Goal: Task Accomplishment & Management: Complete application form

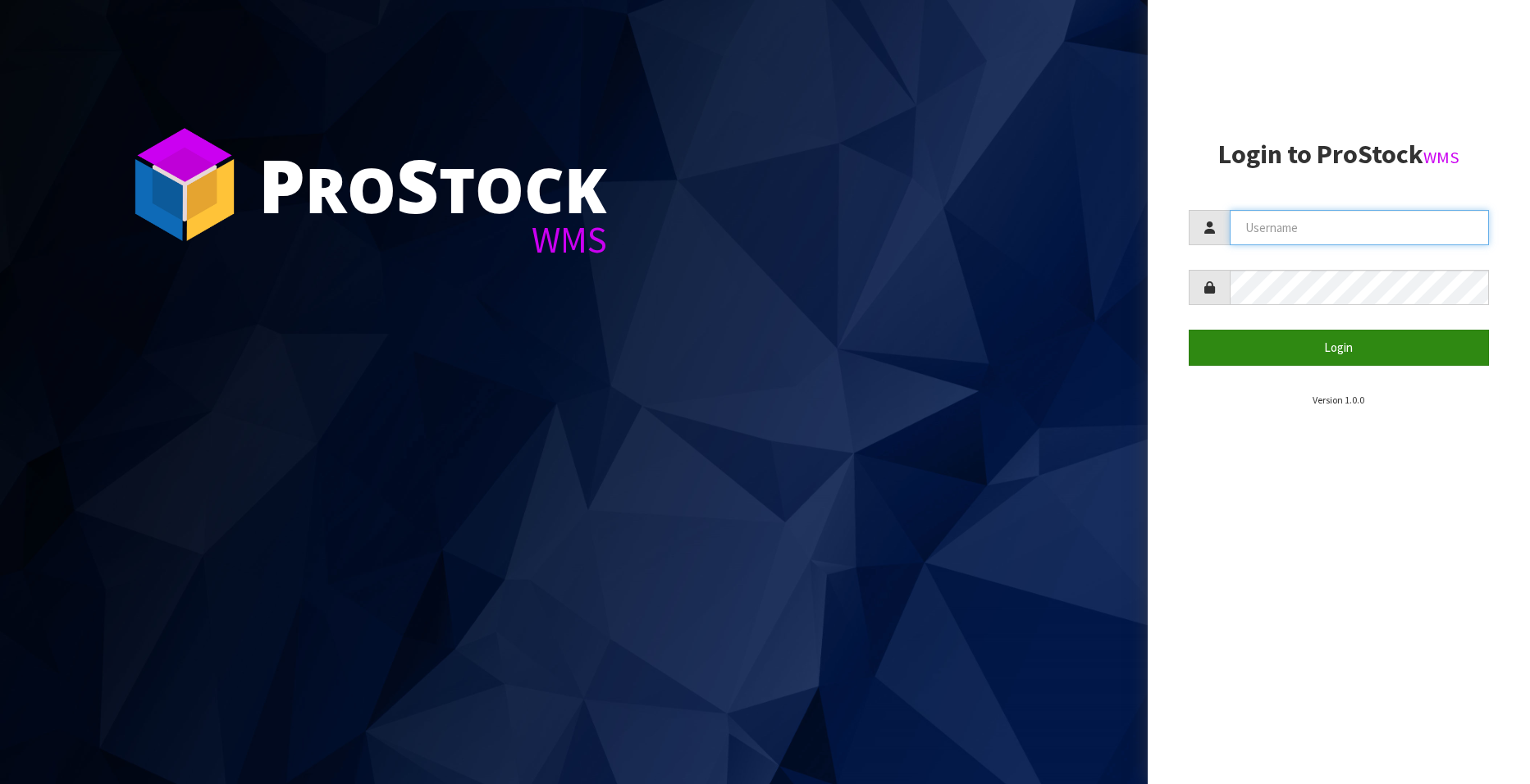
type input "[EMAIL_ADDRESS][DOMAIN_NAME]"
click at [1110, 350] on button "Login" at bounding box center [1339, 347] width 301 height 35
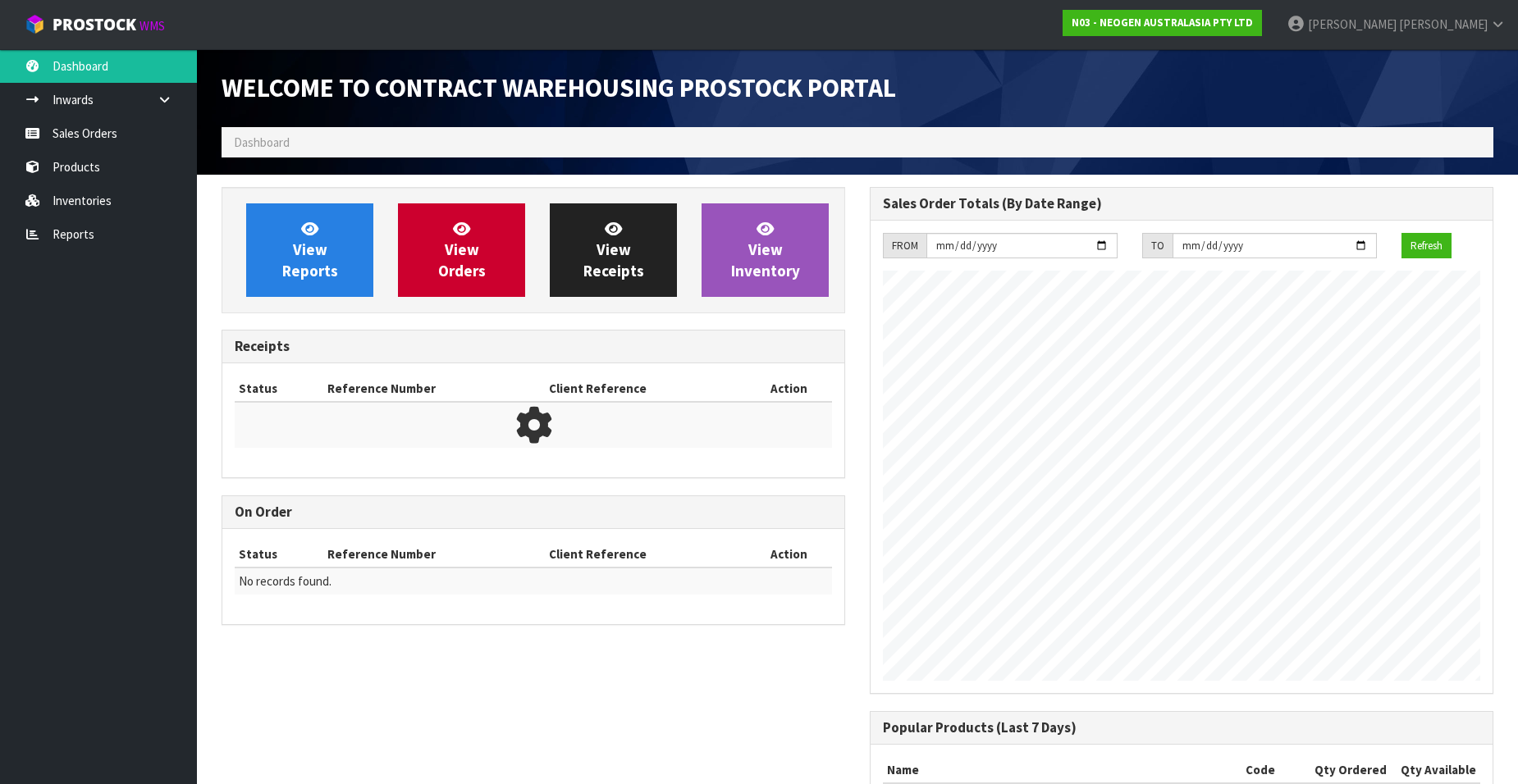
scroll to position [910, 648]
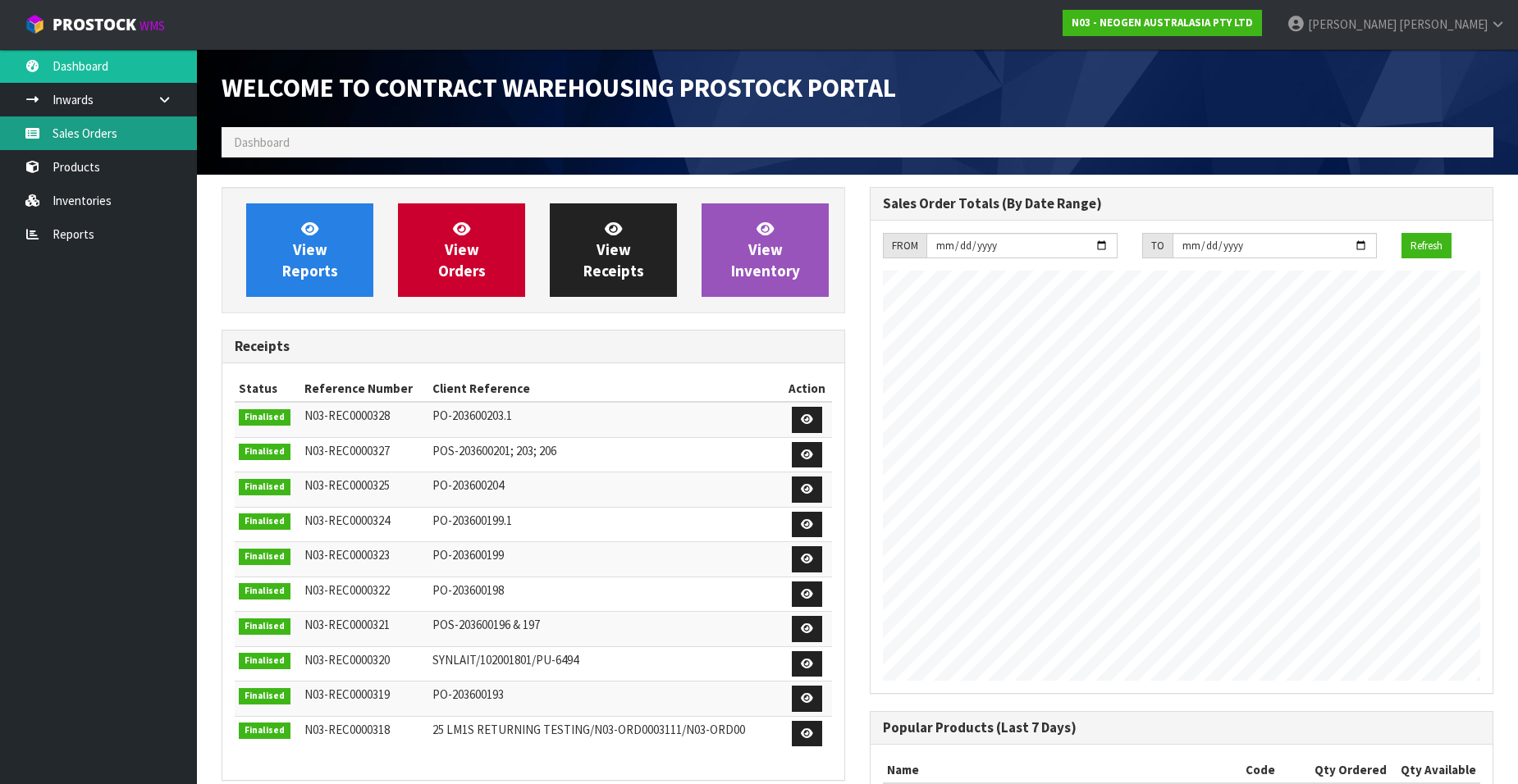
click at [92, 144] on link "Sales Orders" at bounding box center [99, 133] width 197 height 34
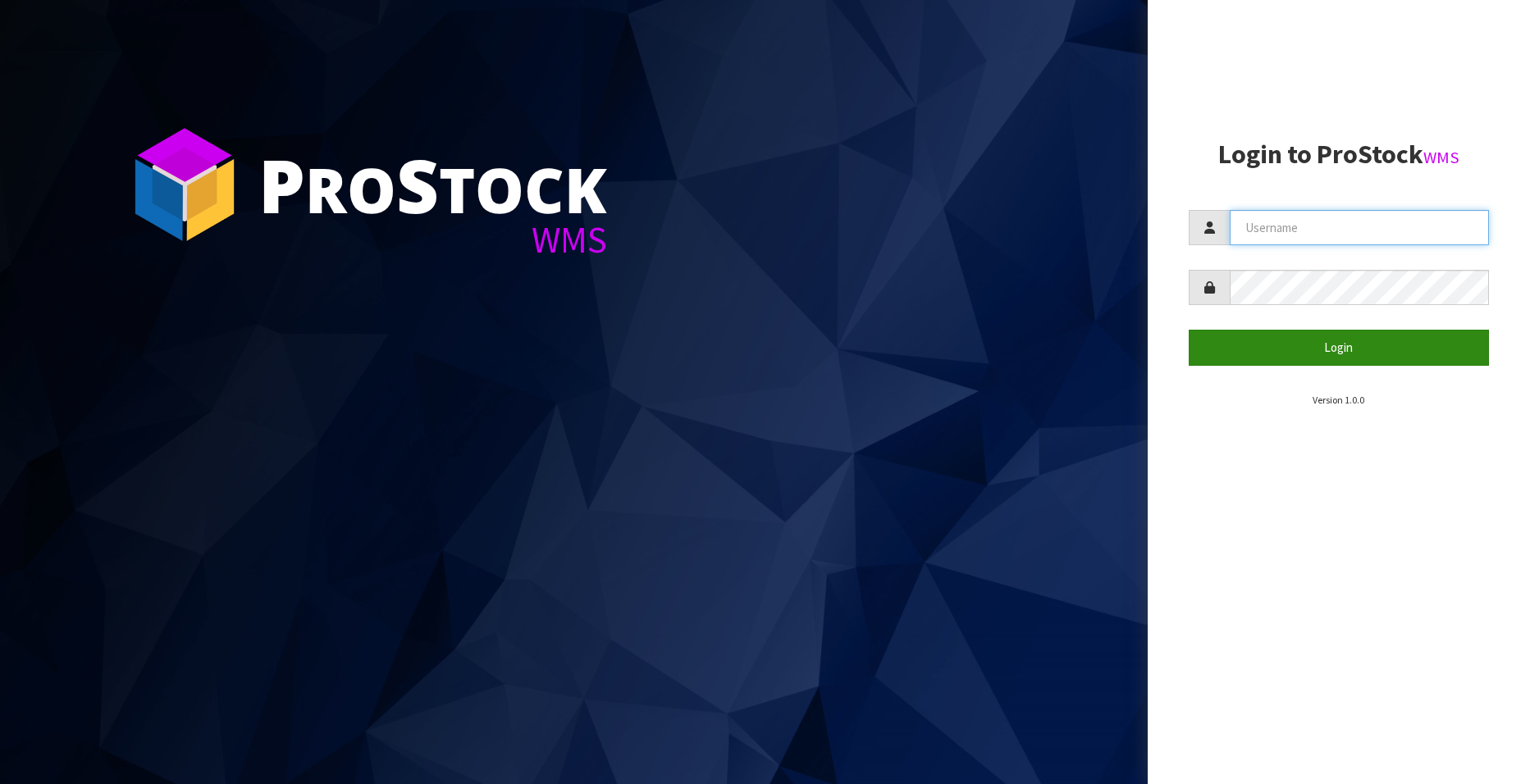
type input "[EMAIL_ADDRESS][DOMAIN_NAME]"
click at [1338, 342] on button "Login" at bounding box center [1339, 347] width 301 height 35
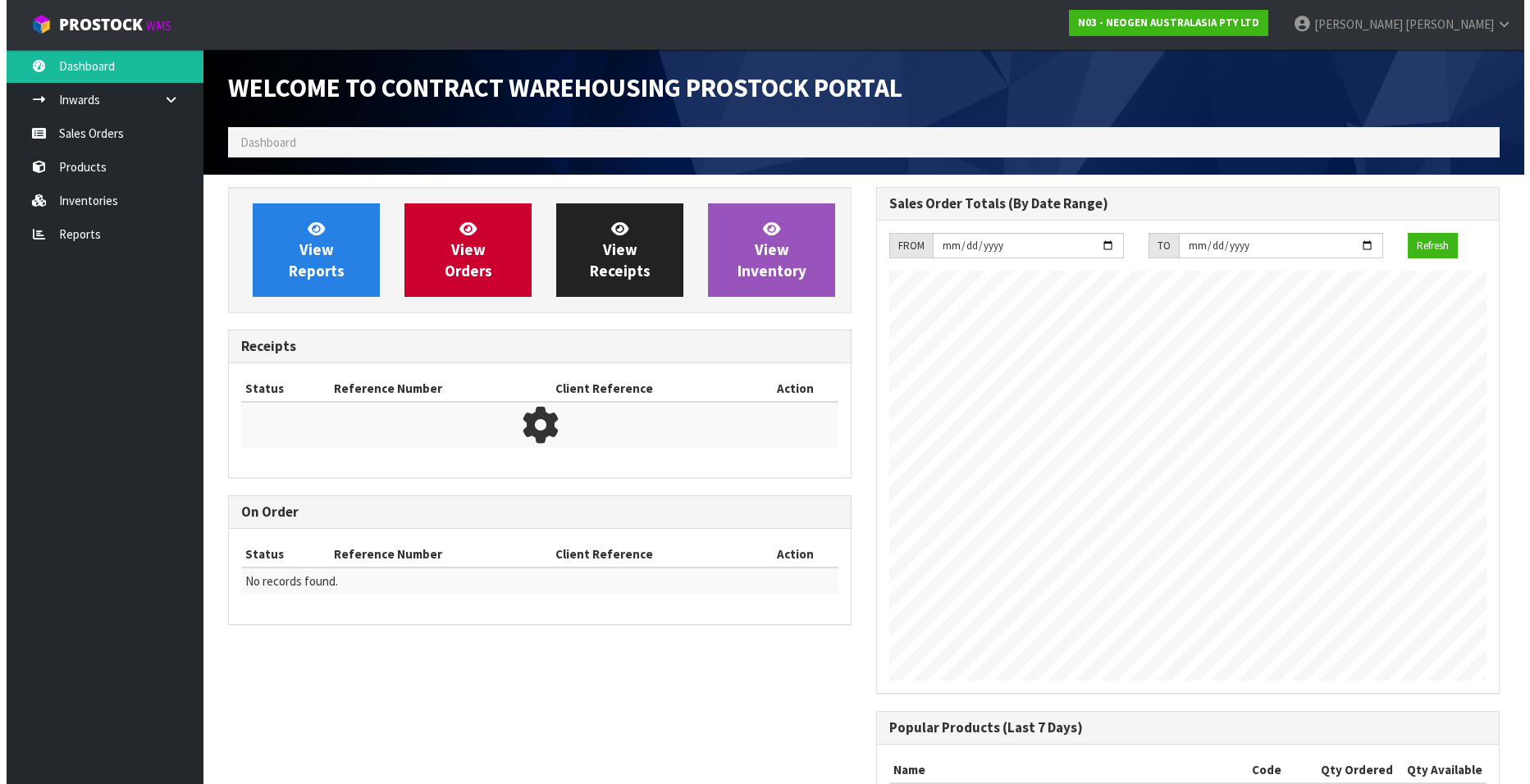
scroll to position [910, 648]
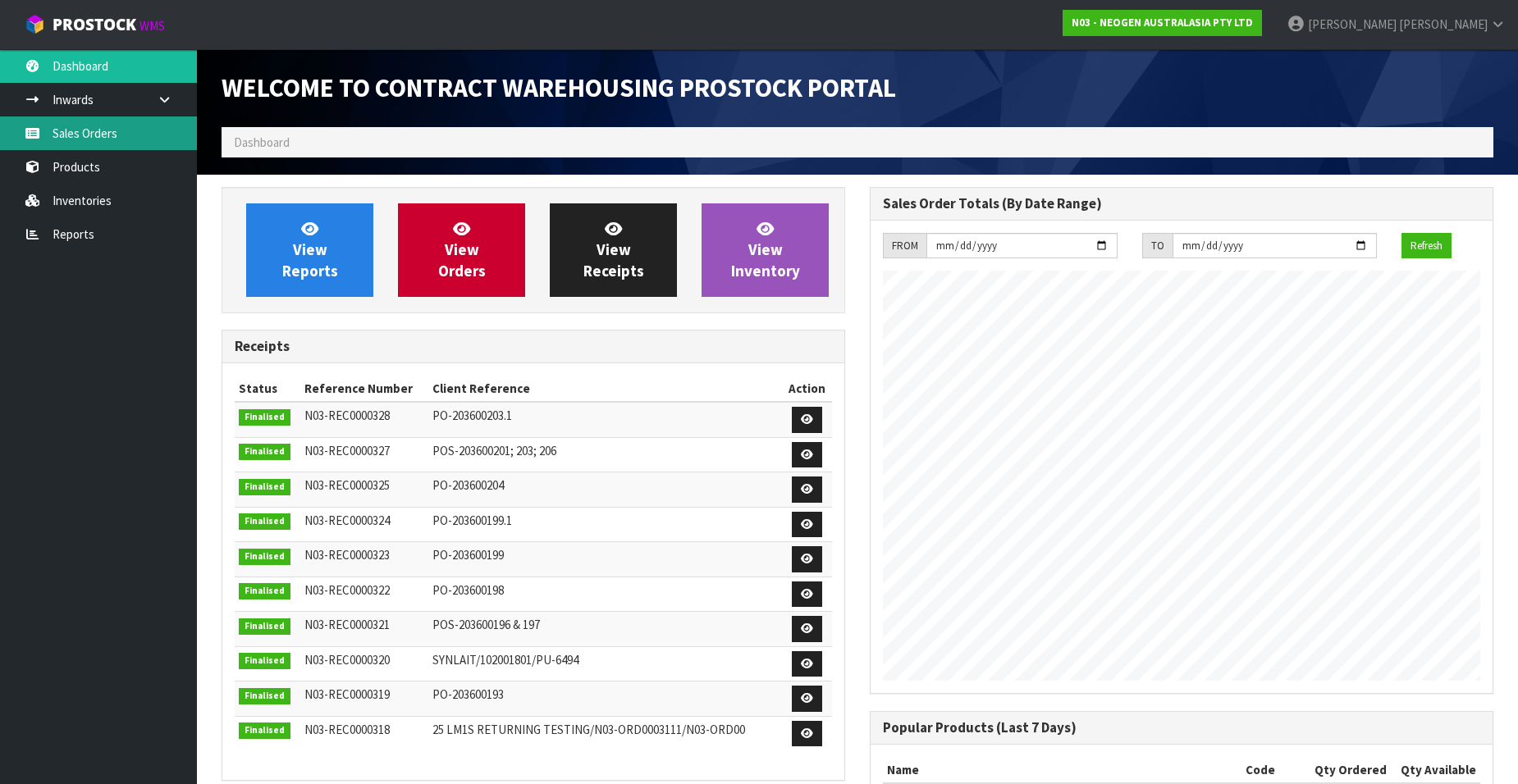
click at [86, 135] on link "Sales Orders" at bounding box center [99, 133] width 197 height 34
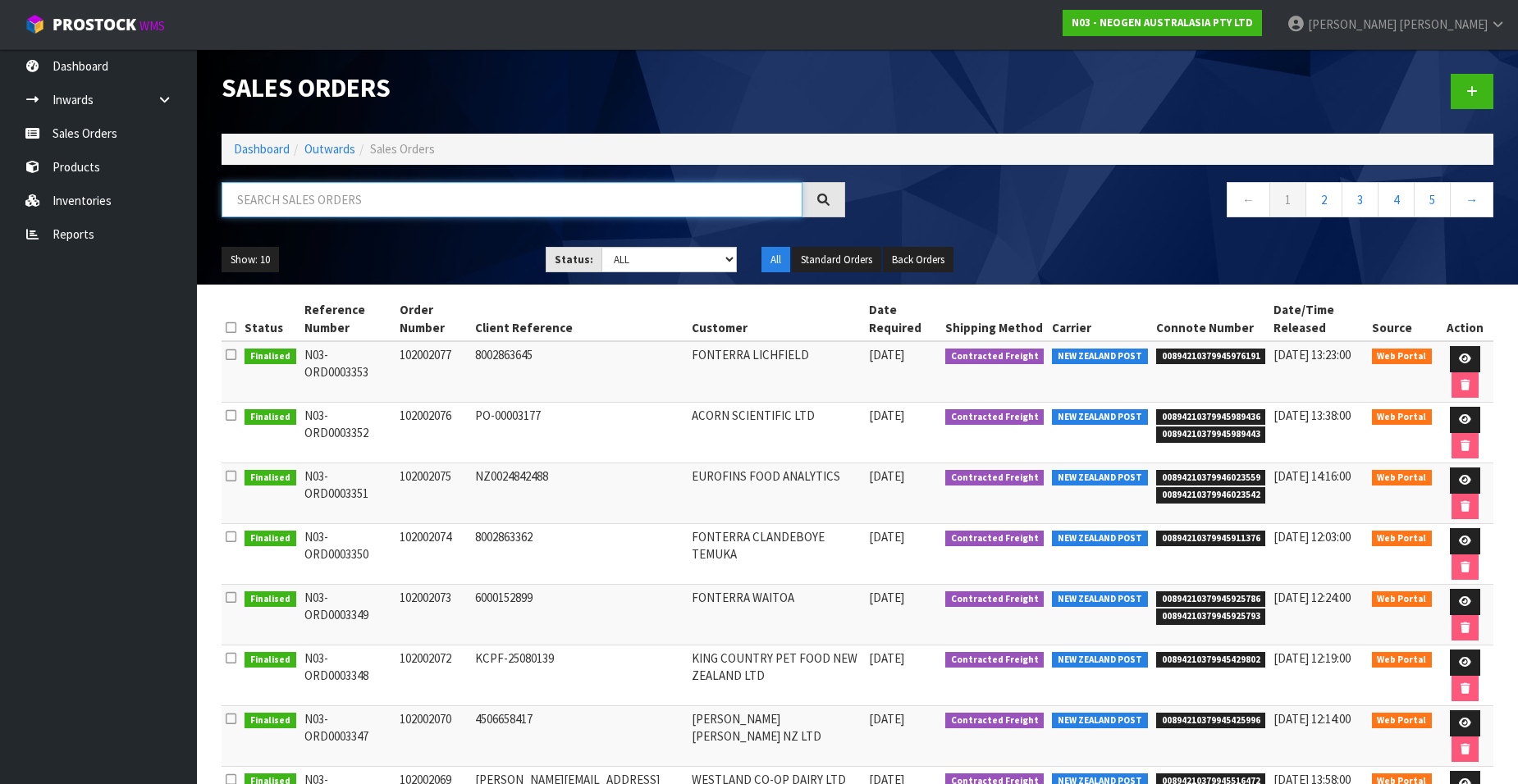
click at [357, 200] on input "text" at bounding box center [512, 199] width 581 height 35
paste input "102002073"
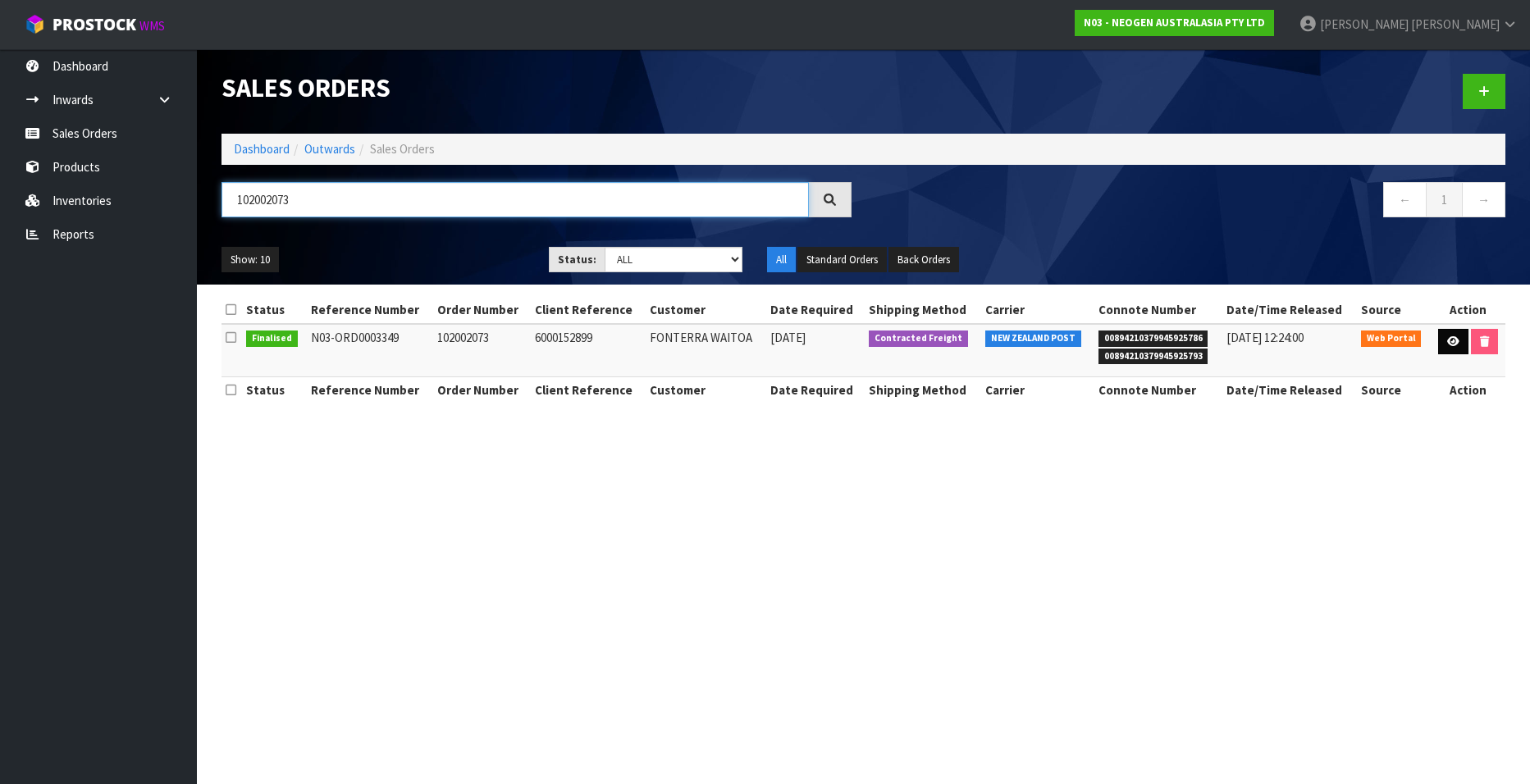
type input "102002073"
click at [1447, 340] on icon at bounding box center [1453, 342] width 12 height 11
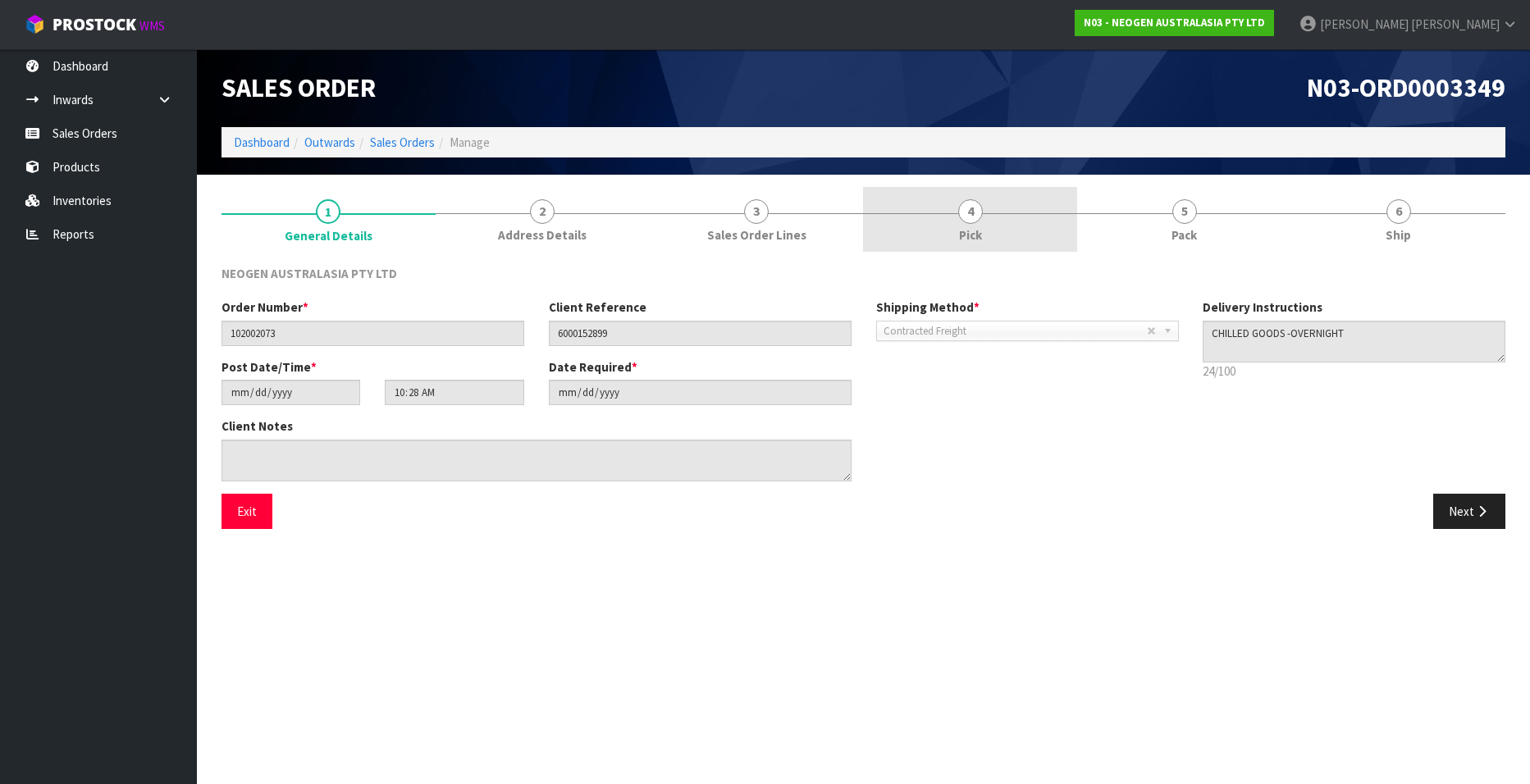
click at [968, 216] on span "4" at bounding box center [971, 212] width 25 height 25
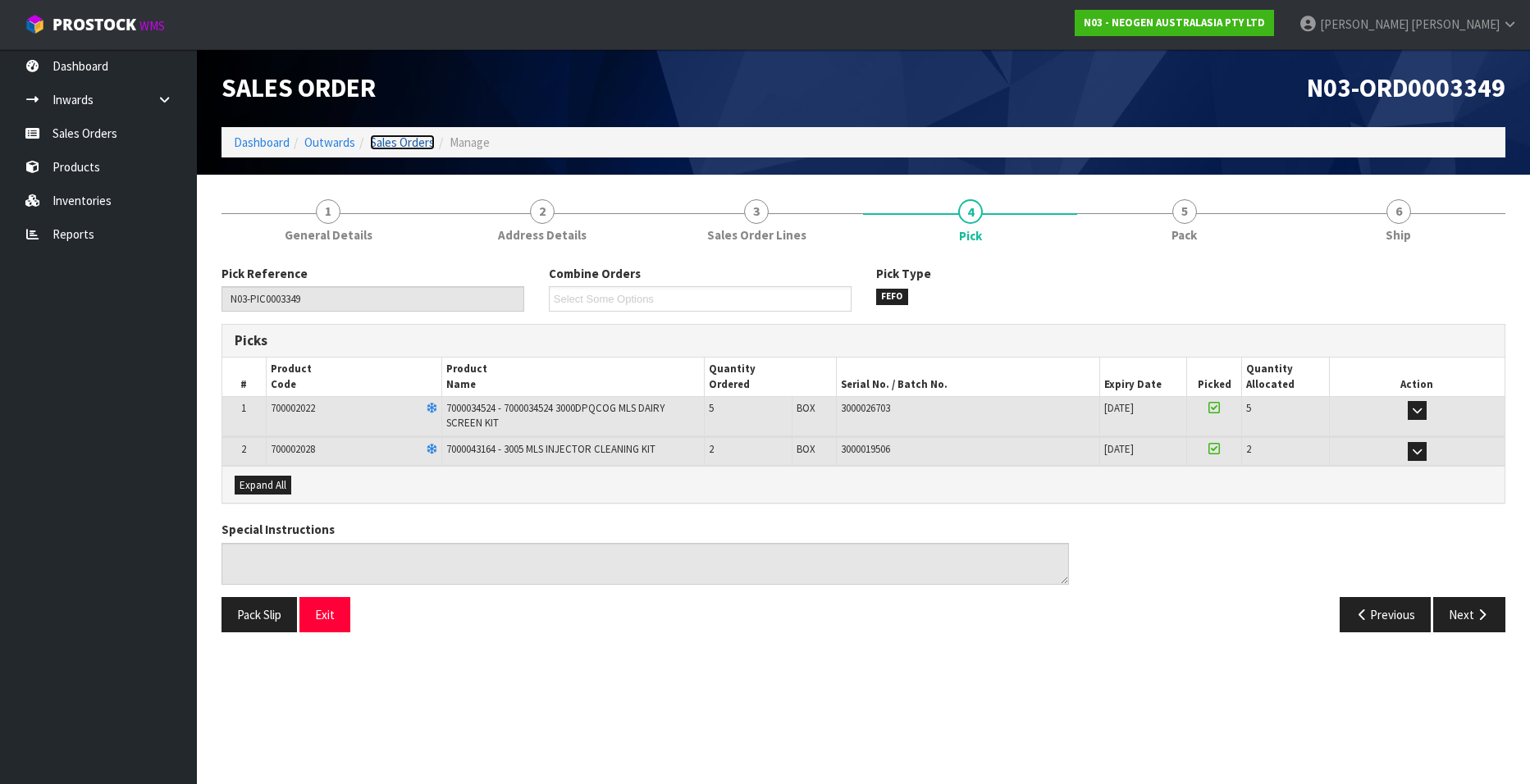
click at [388, 141] on link "Sales Orders" at bounding box center [402, 142] width 65 height 16
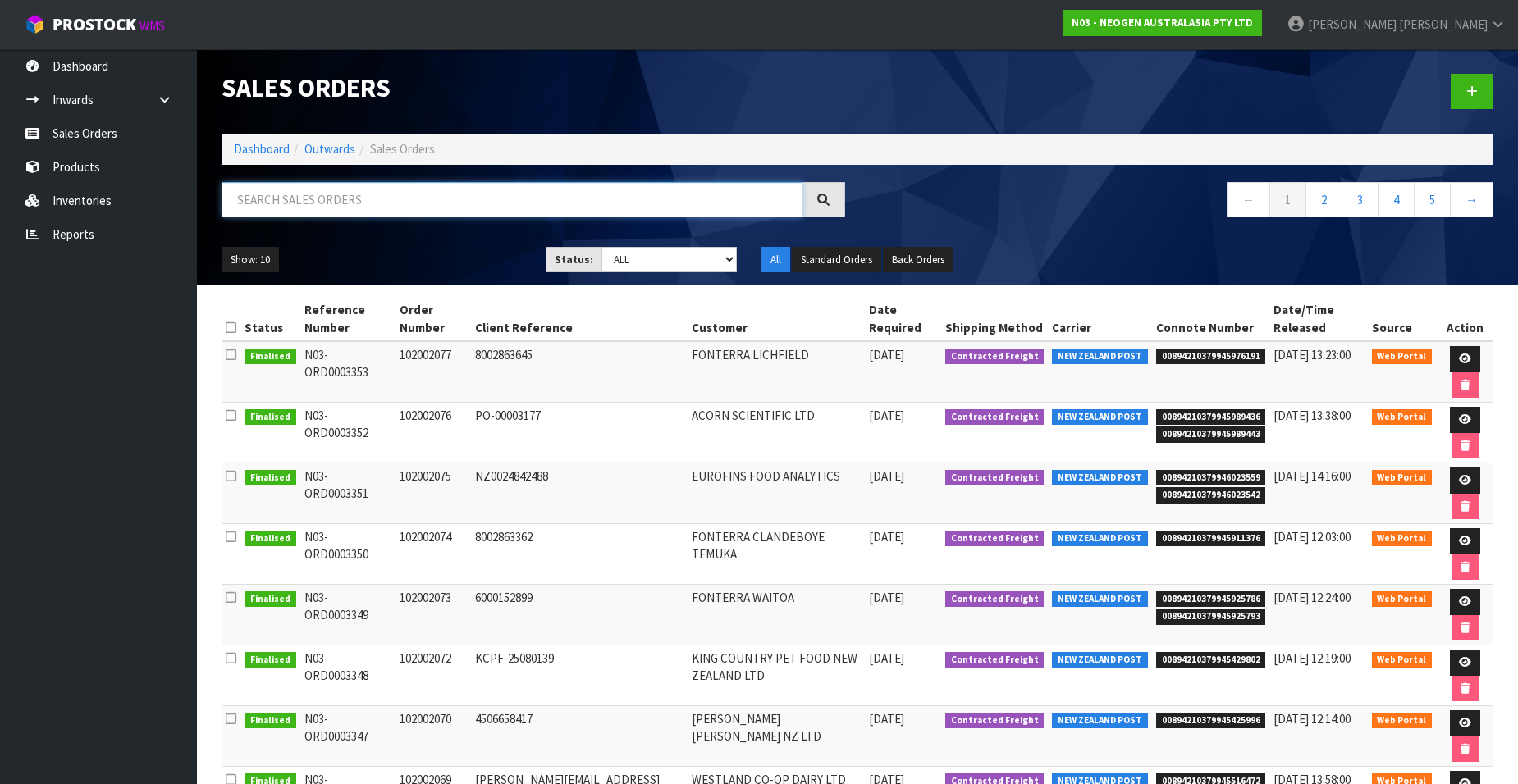
click at [358, 202] on input "text" at bounding box center [512, 199] width 581 height 35
paste input "102002074"
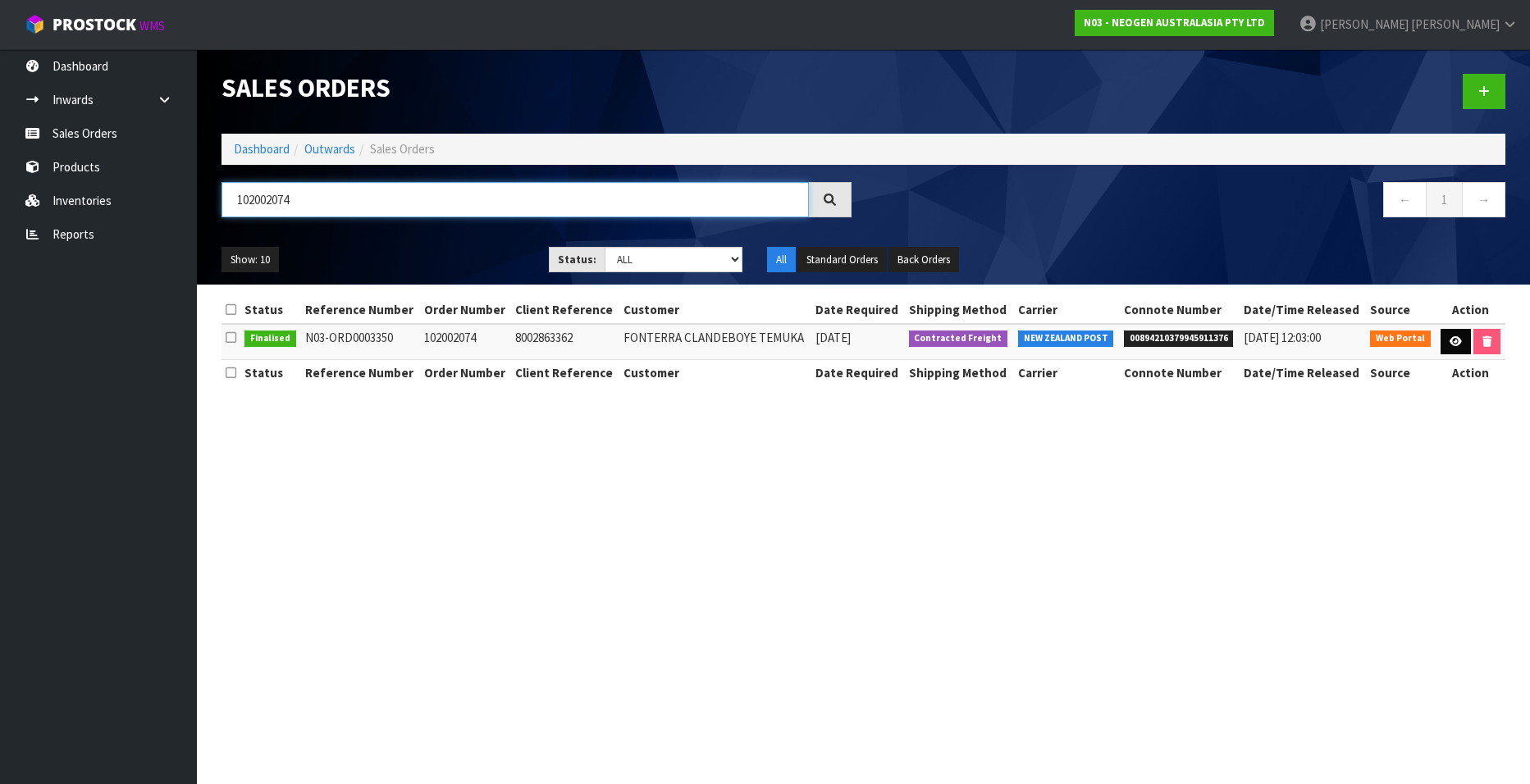
type input "102002074"
click at [1450, 337] on icon at bounding box center [1455, 342] width 12 height 11
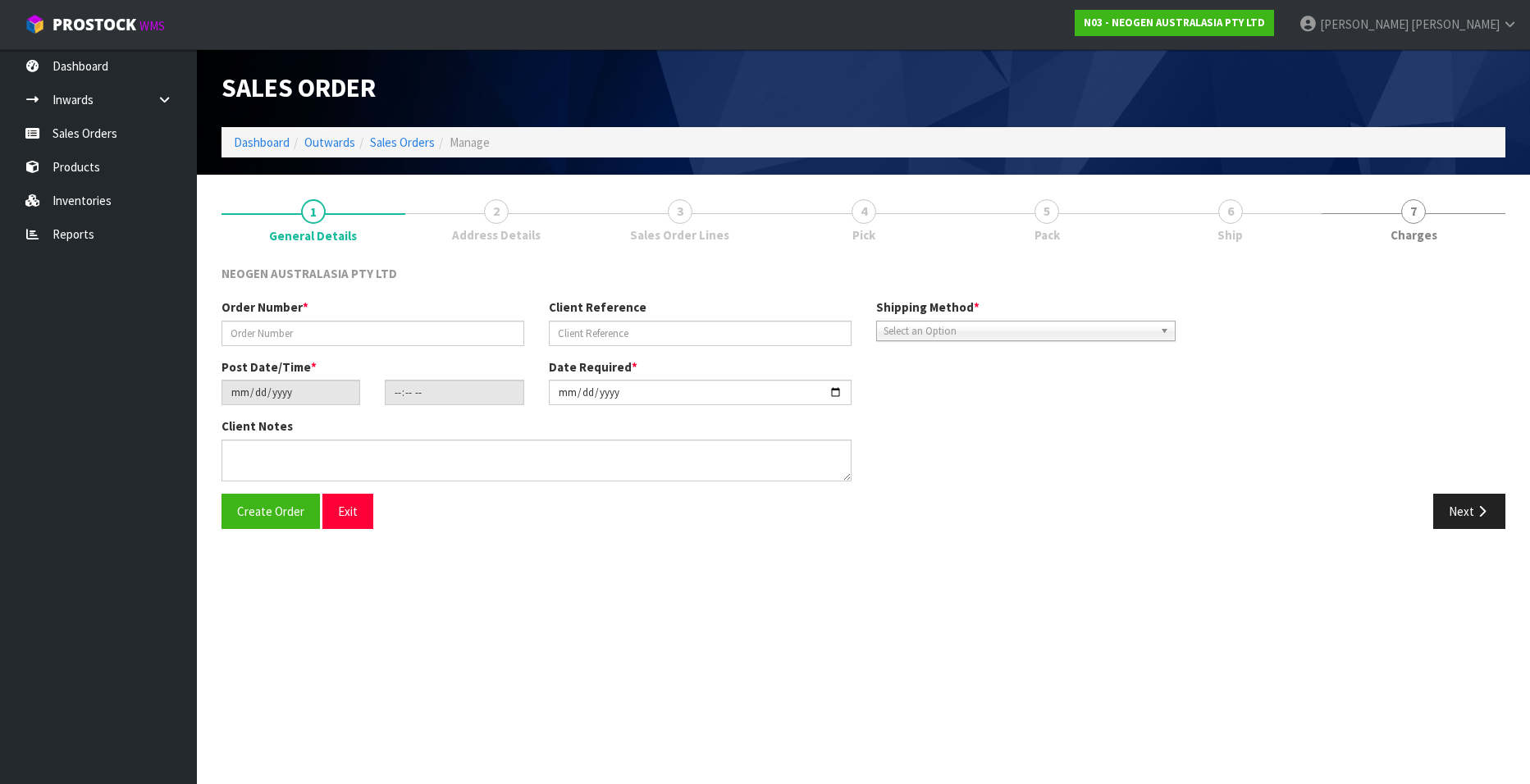
type input "102002074"
type input "8002863362"
type input "[DATE]"
type input "10:26:00.000"
type input "[DATE]"
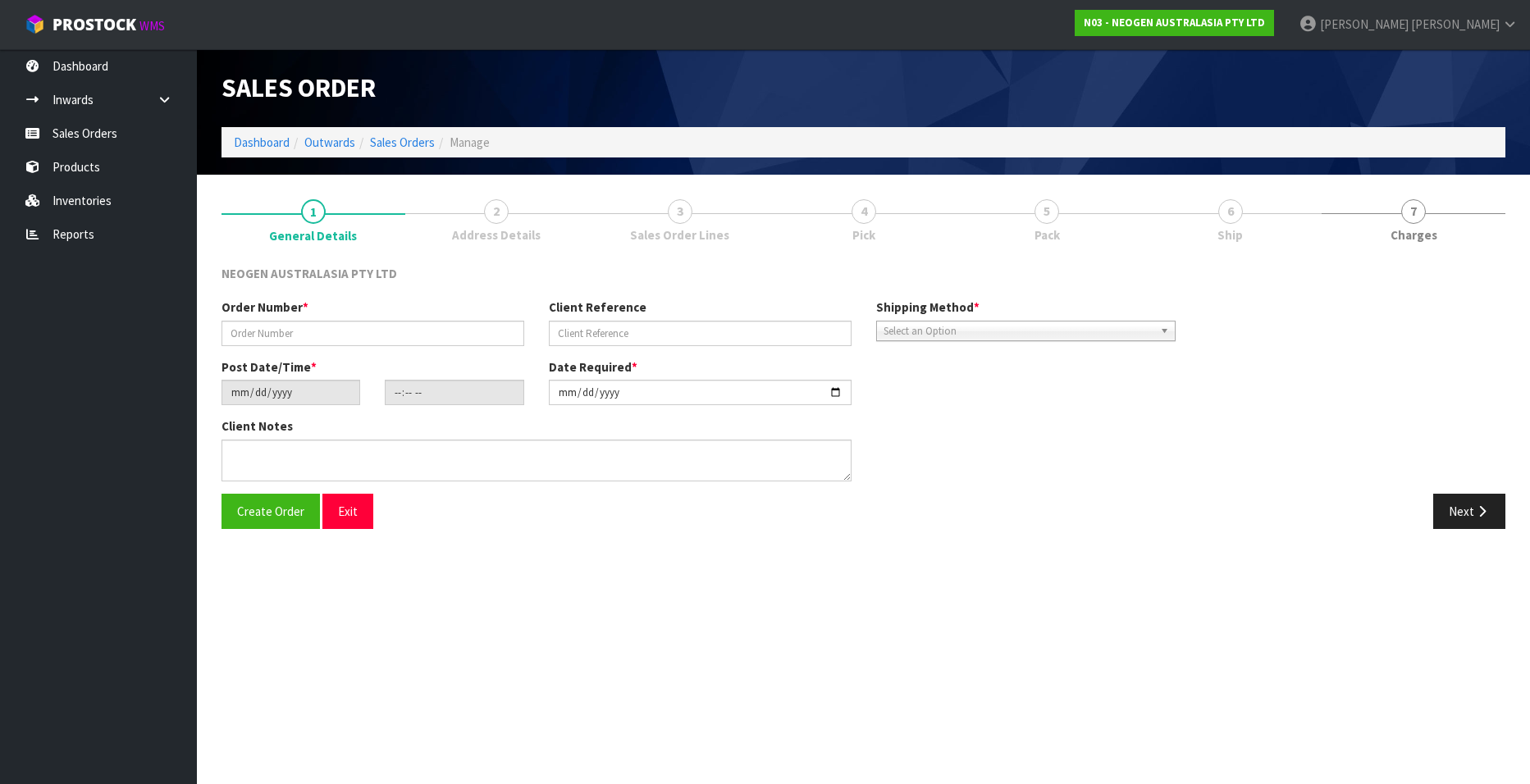
type textarea "ATTN SITE STORE"
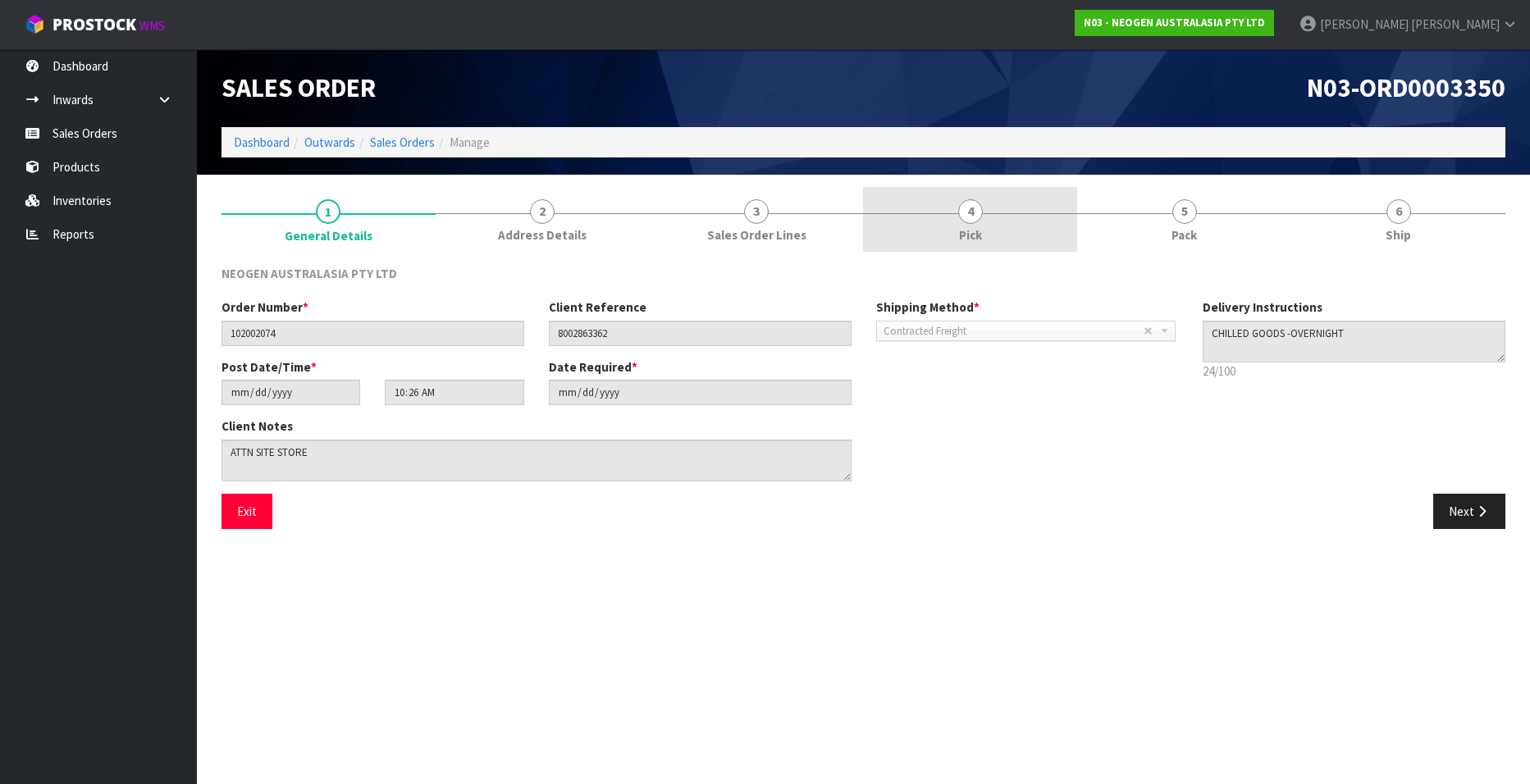
click at [967, 214] on span "4" at bounding box center [971, 212] width 25 height 25
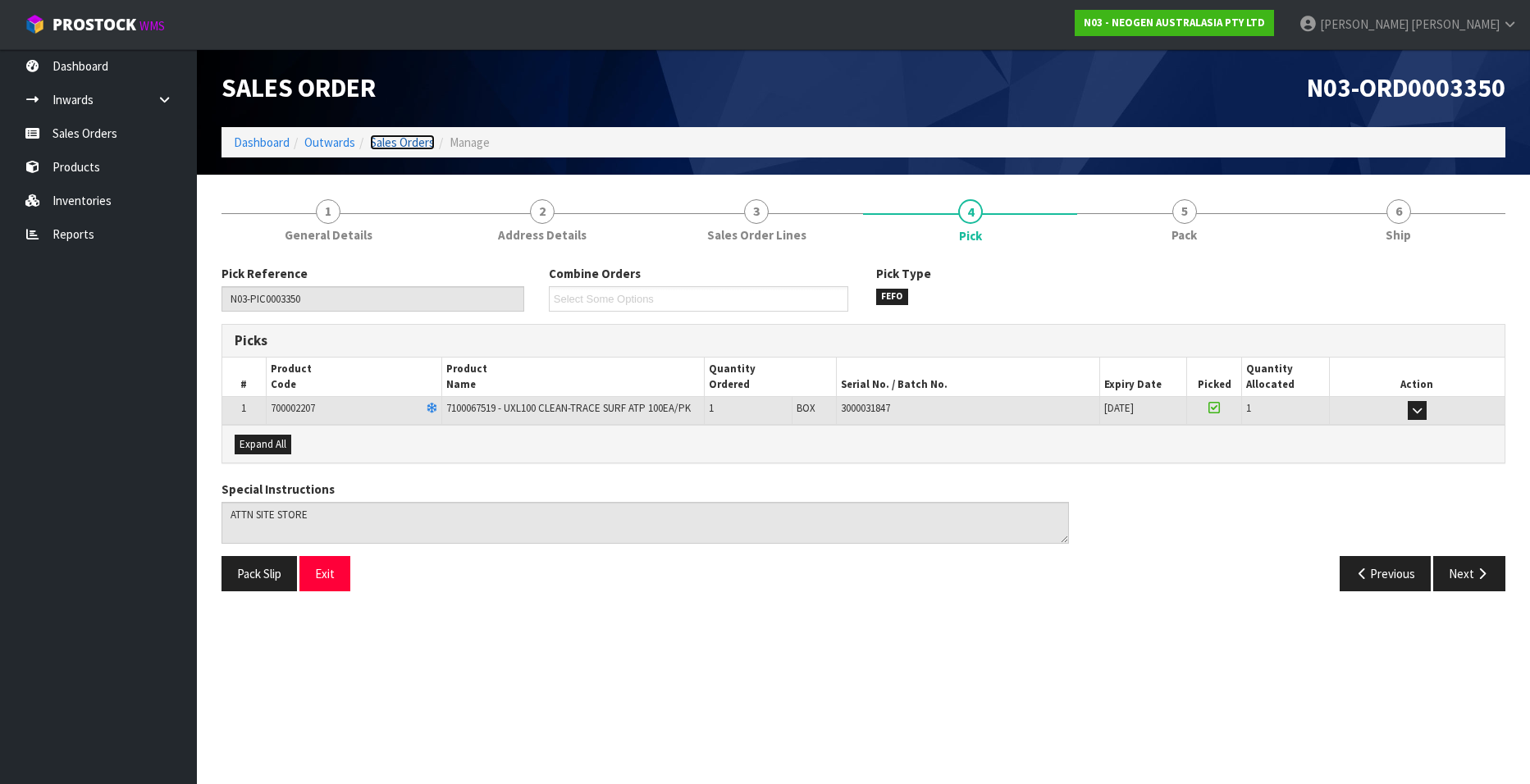
click at [407, 143] on link "Sales Orders" at bounding box center [402, 142] width 65 height 16
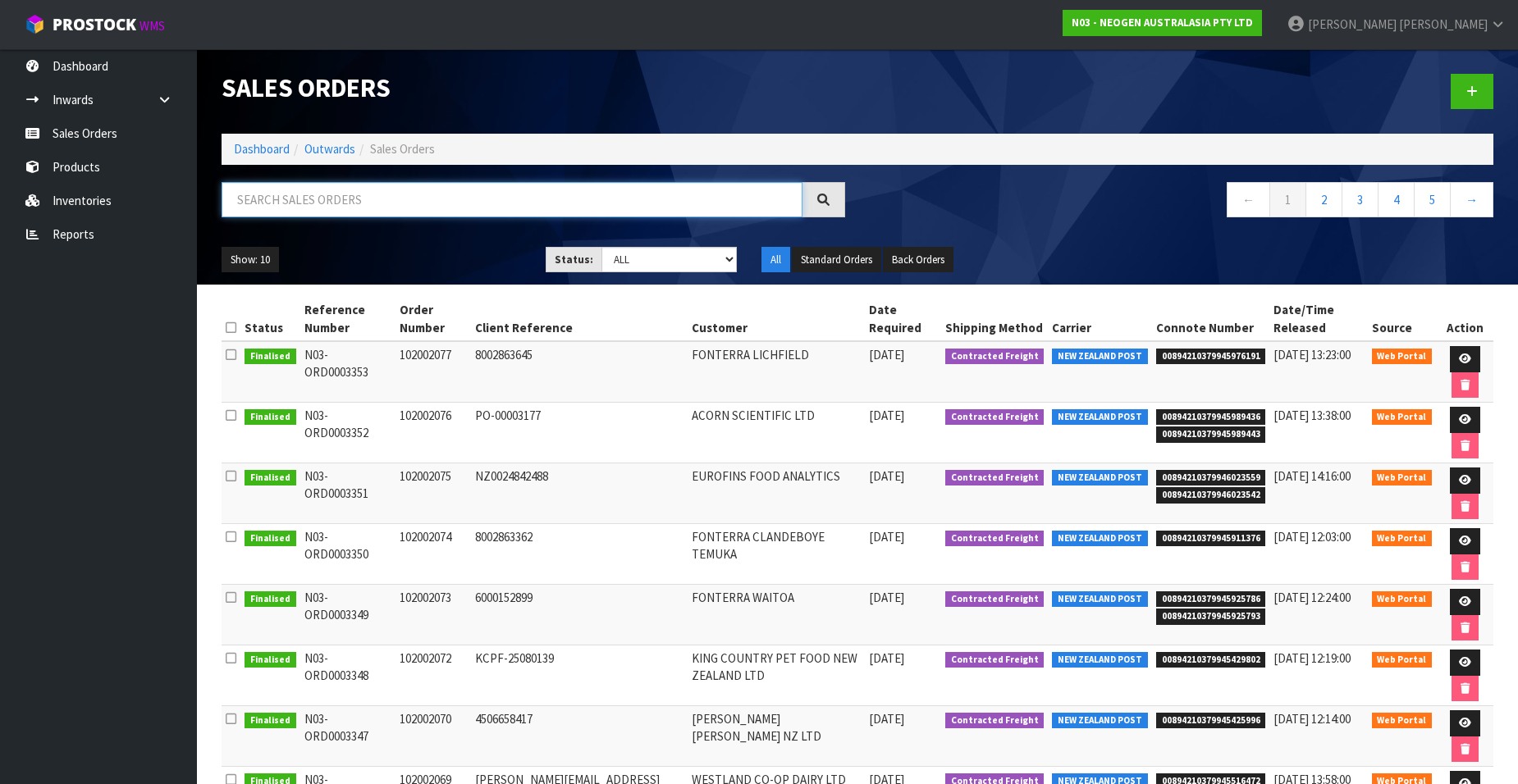
click at [327, 196] on input "text" at bounding box center [512, 199] width 581 height 35
paste input "102002075"
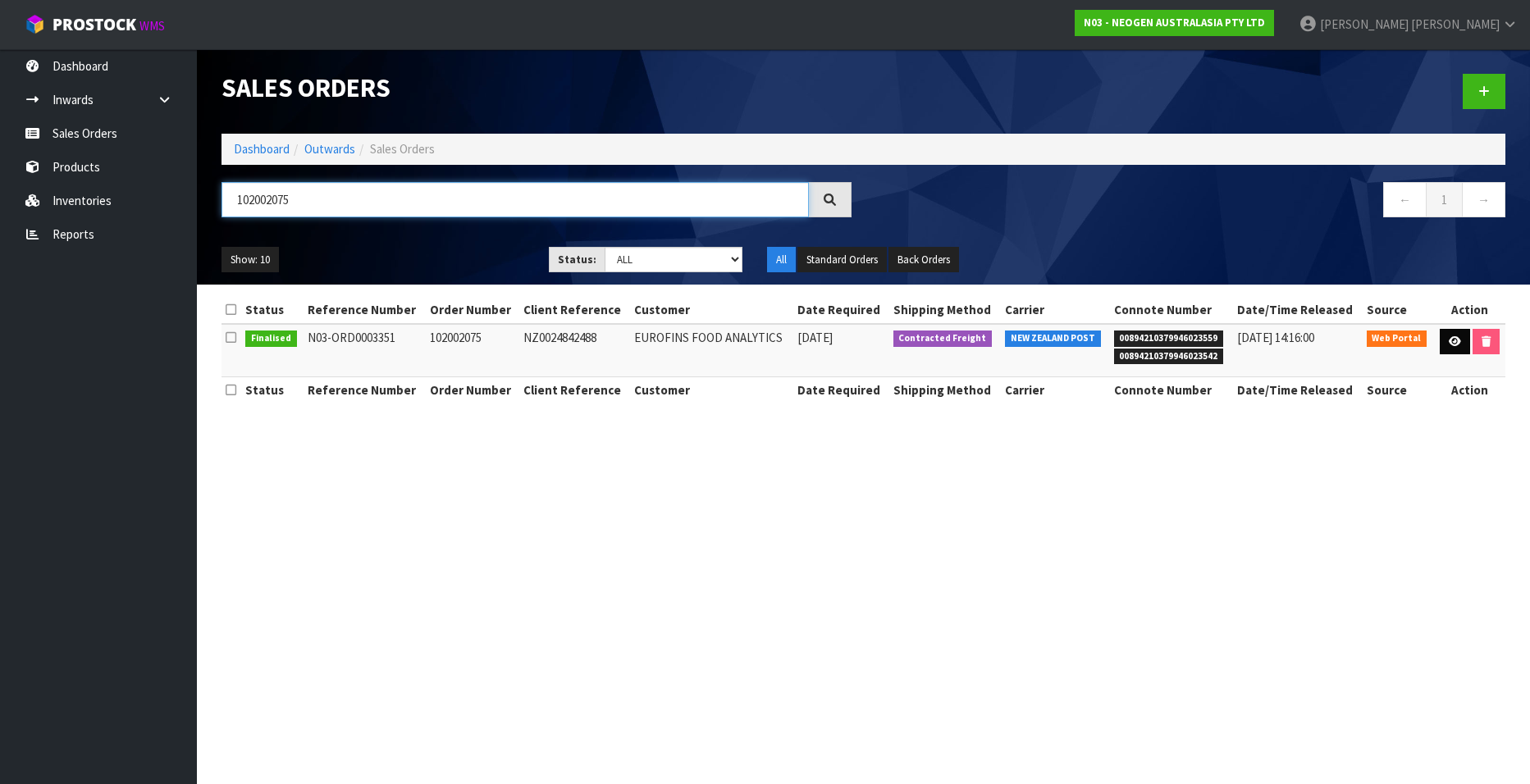
type input "102002075"
click at [1450, 340] on icon at bounding box center [1454, 342] width 12 height 11
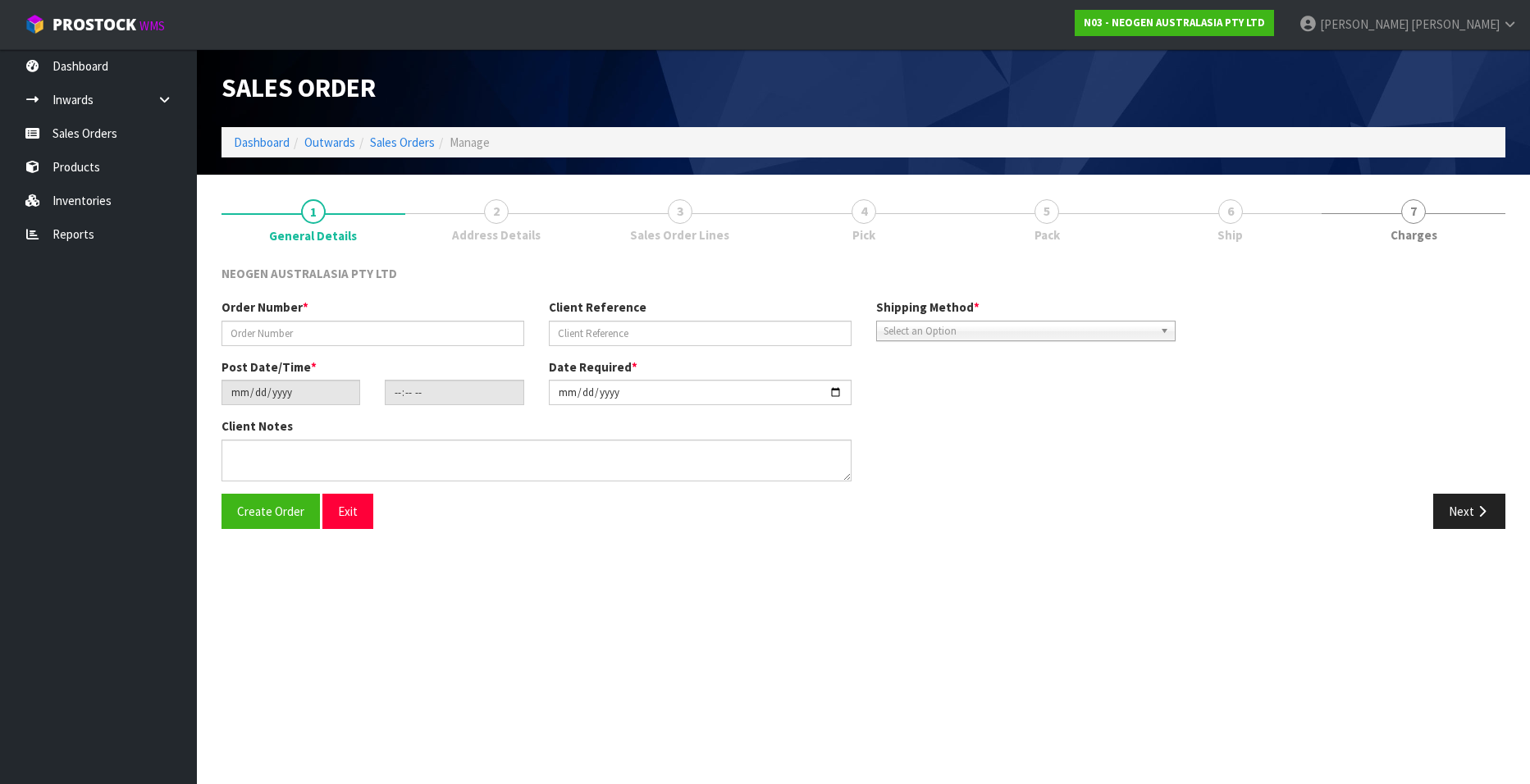
type input "102002075"
type input "NZ0024842488"
type input "[DATE]"
type input "10:35:00.000"
type input "[DATE]"
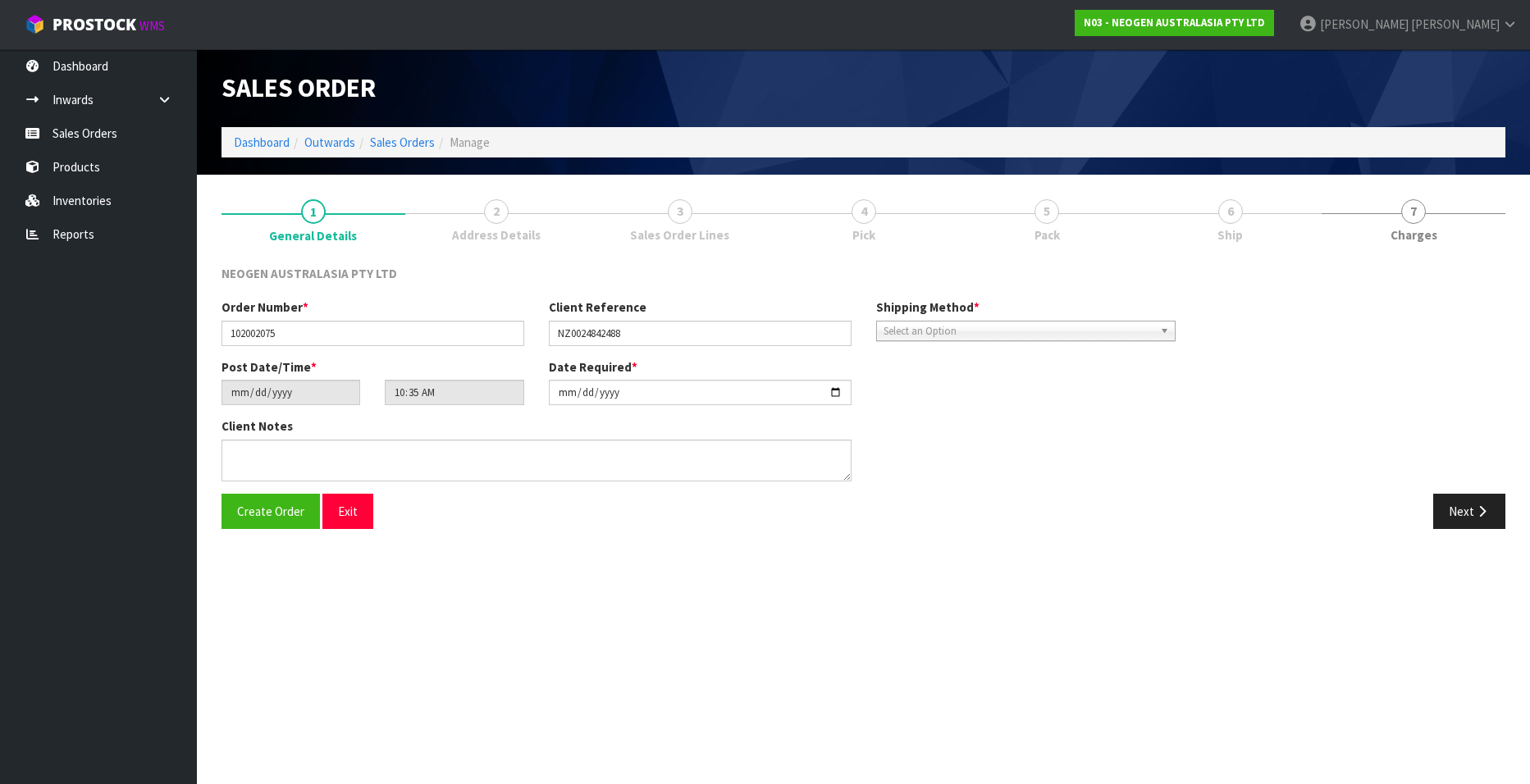
type textarea "ATTN [PERSON_NAME]"
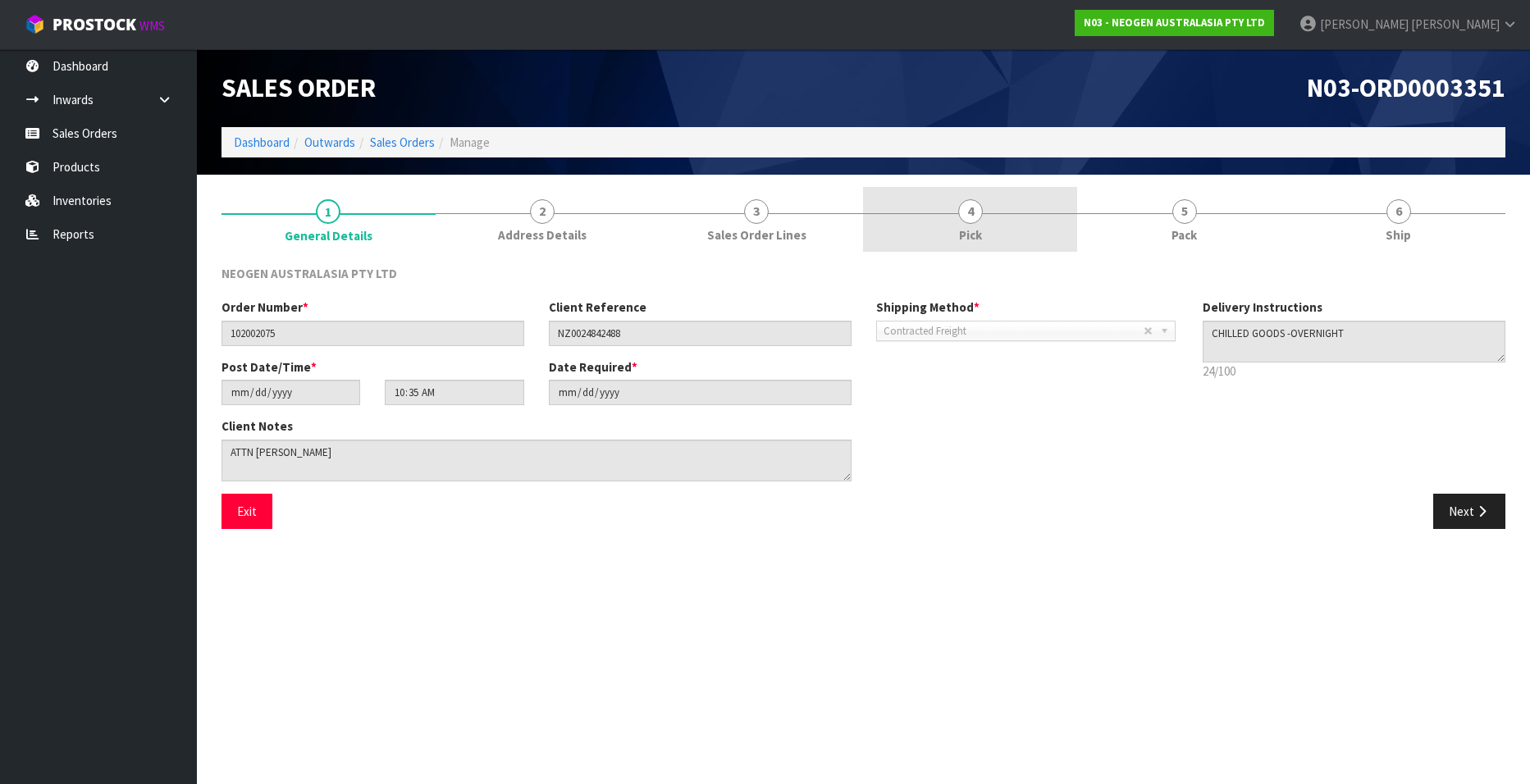
click at [978, 218] on span "4" at bounding box center [971, 212] width 25 height 25
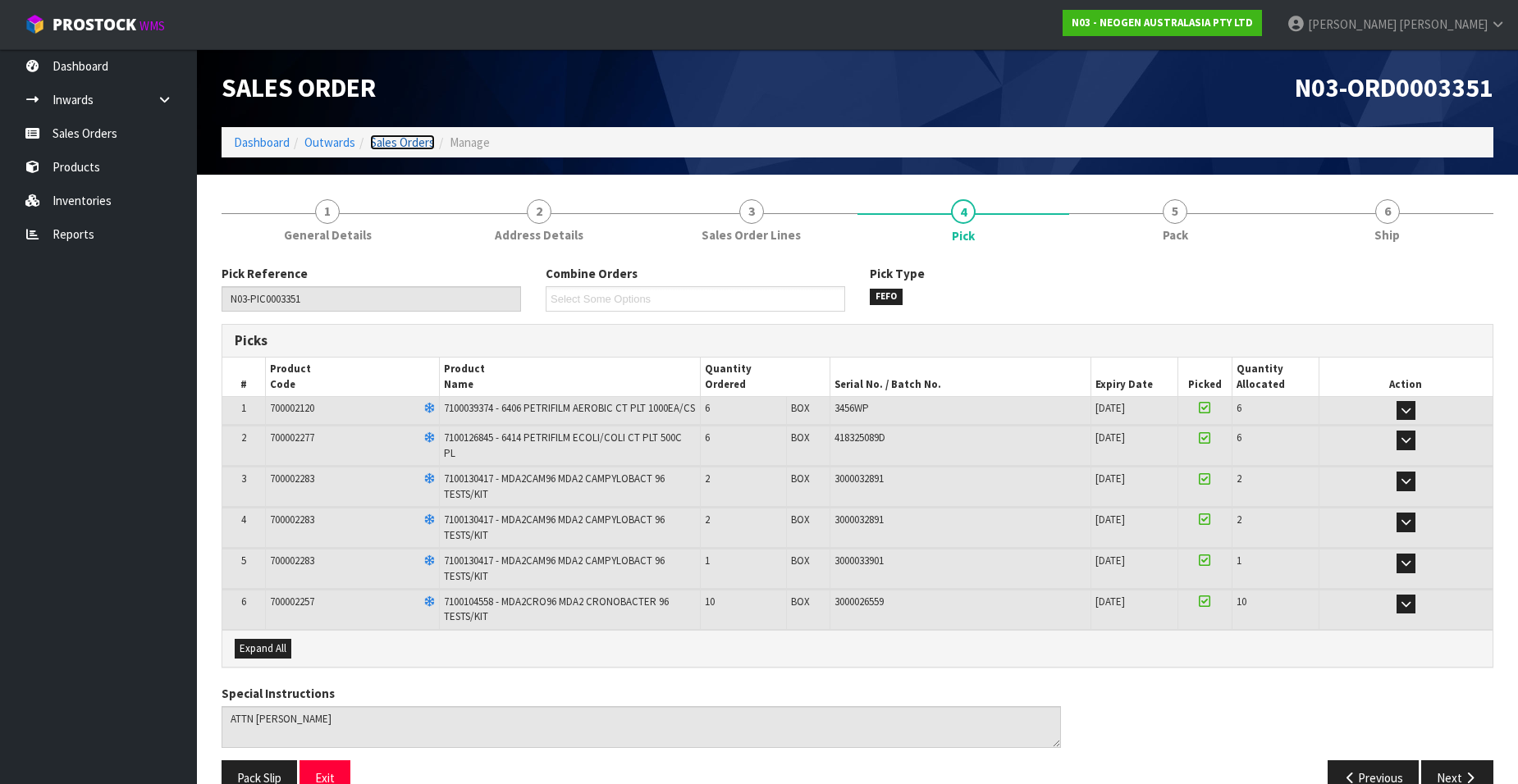
click at [405, 143] on link "Sales Orders" at bounding box center [402, 142] width 65 height 16
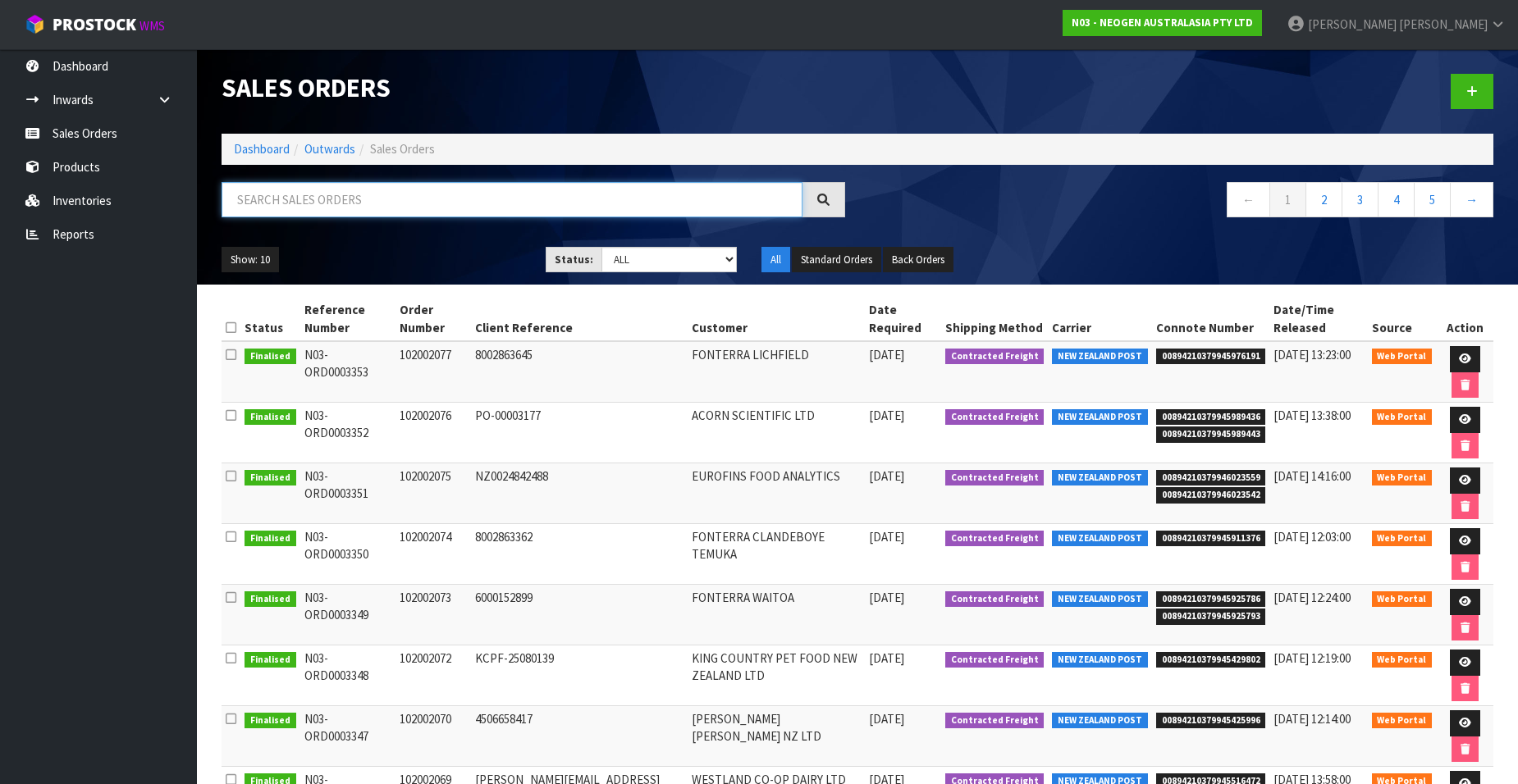
click at [361, 207] on input "text" at bounding box center [512, 199] width 581 height 35
paste input "102002076"
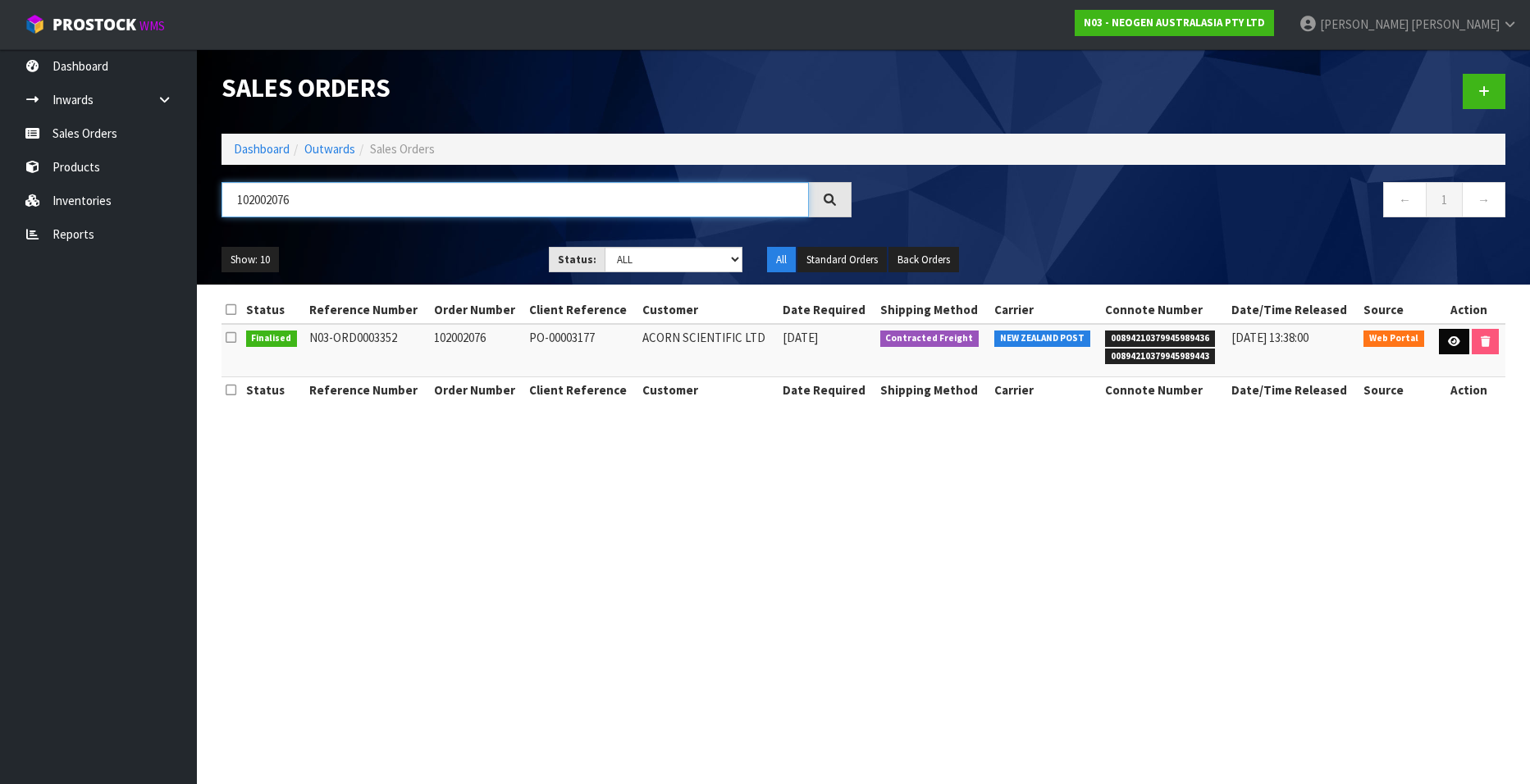
type input "102002076"
click at [1448, 343] on icon at bounding box center [1454, 342] width 12 height 11
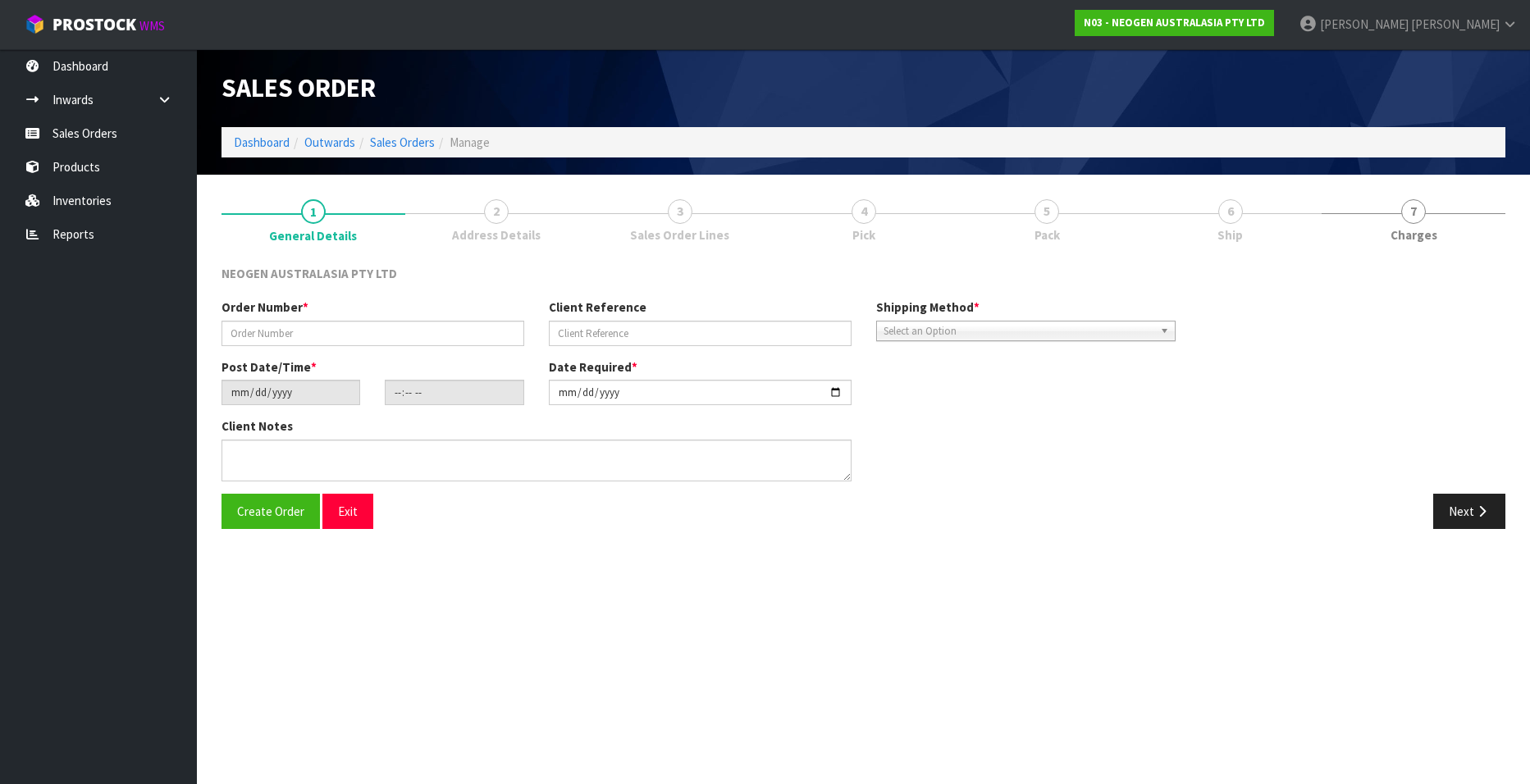
type input "102002076"
type input "PO-00003177"
type input "[DATE]"
type input "10:42:00.000"
type input "[DATE]"
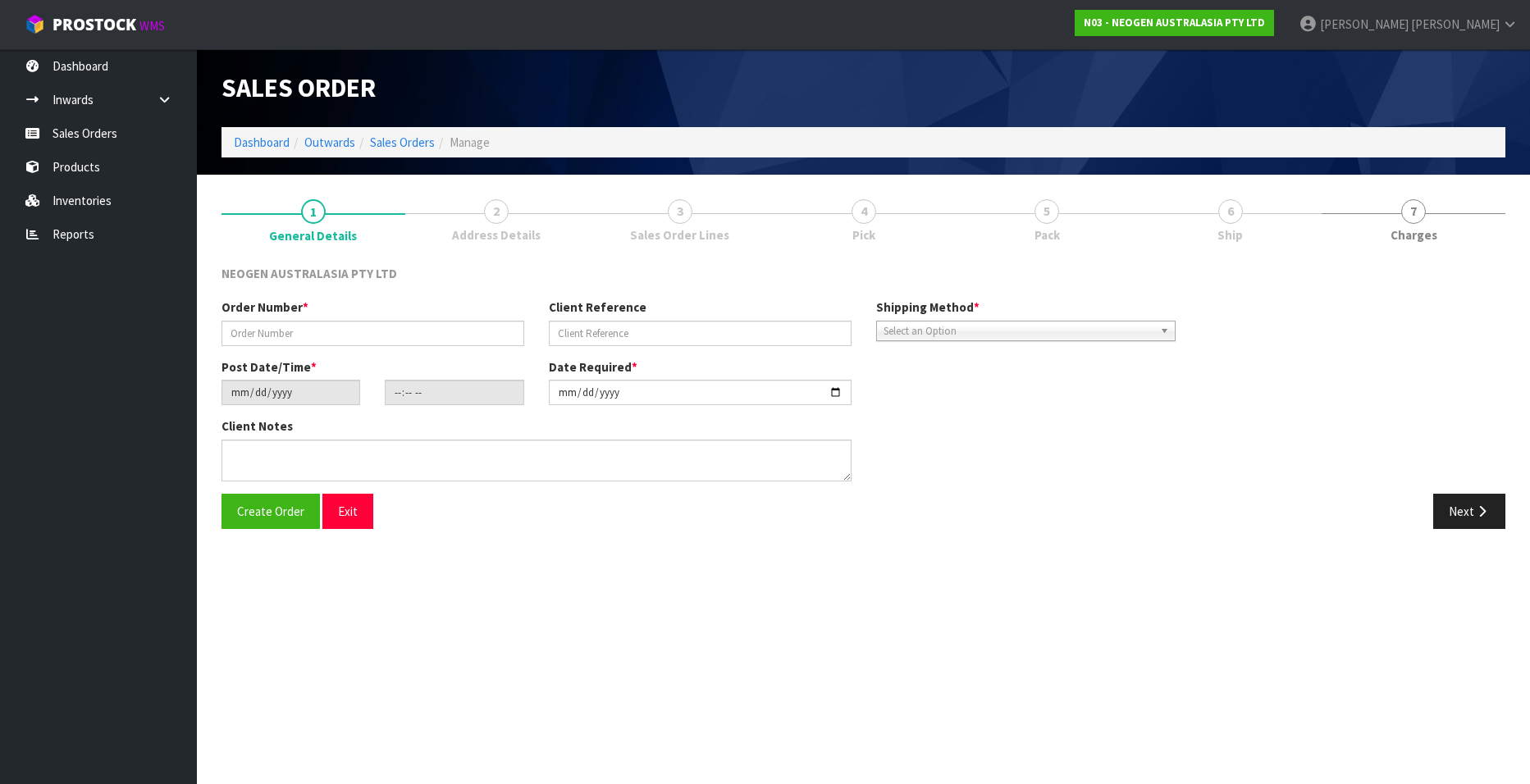
type textarea "ATTN [PERSON_NAME]"
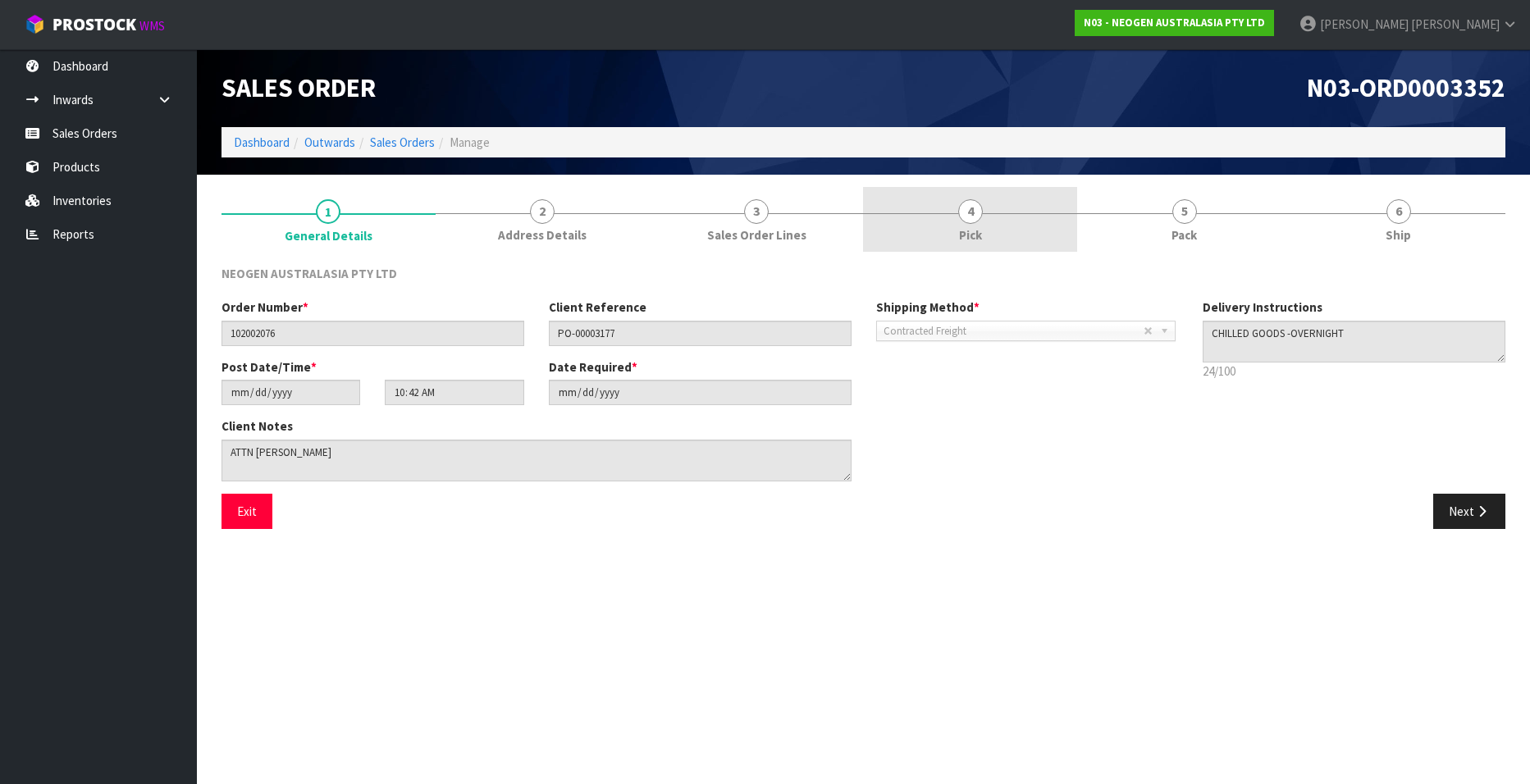
click at [970, 213] on span "4" at bounding box center [971, 212] width 25 height 25
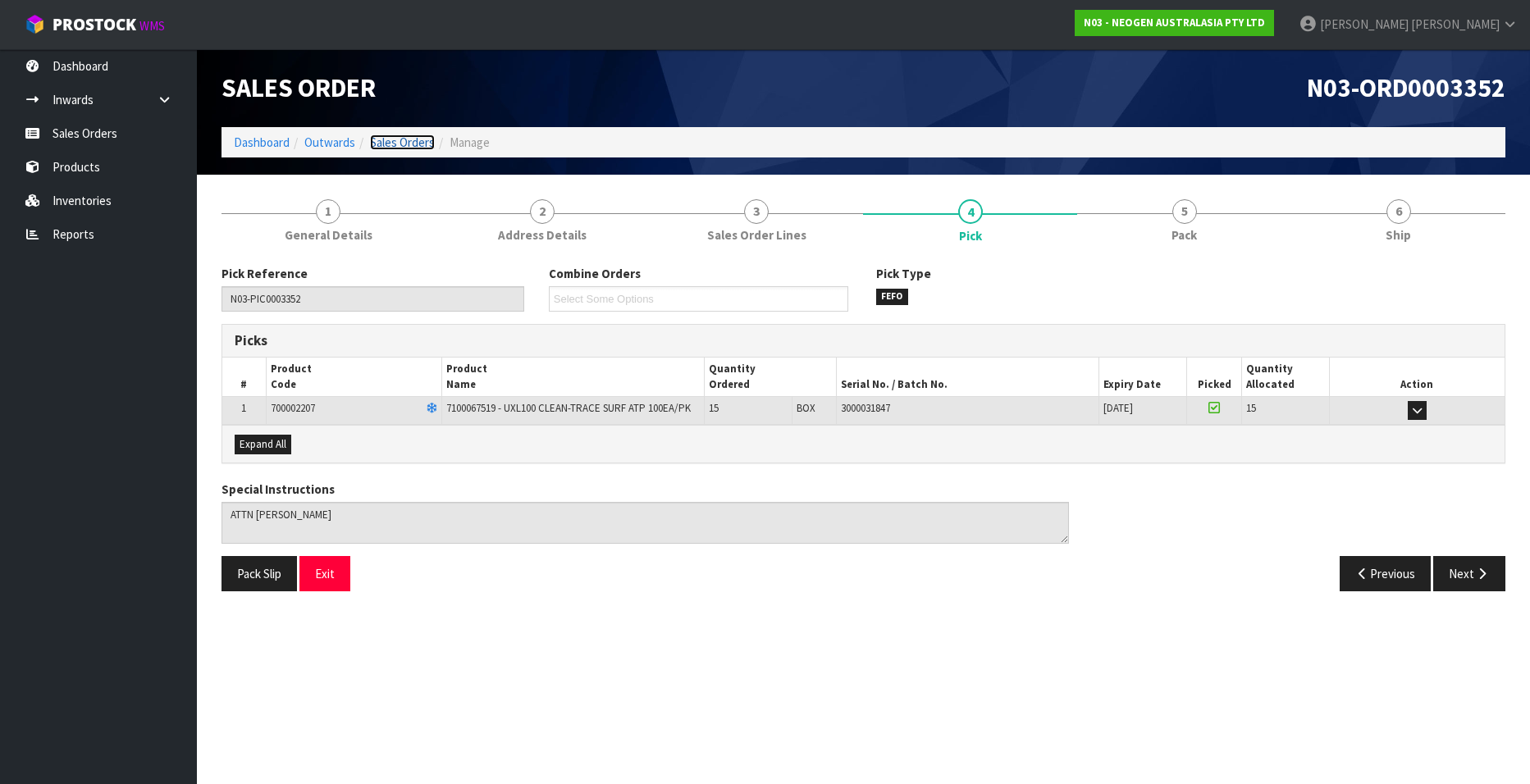
click at [398, 141] on link "Sales Orders" at bounding box center [402, 142] width 65 height 16
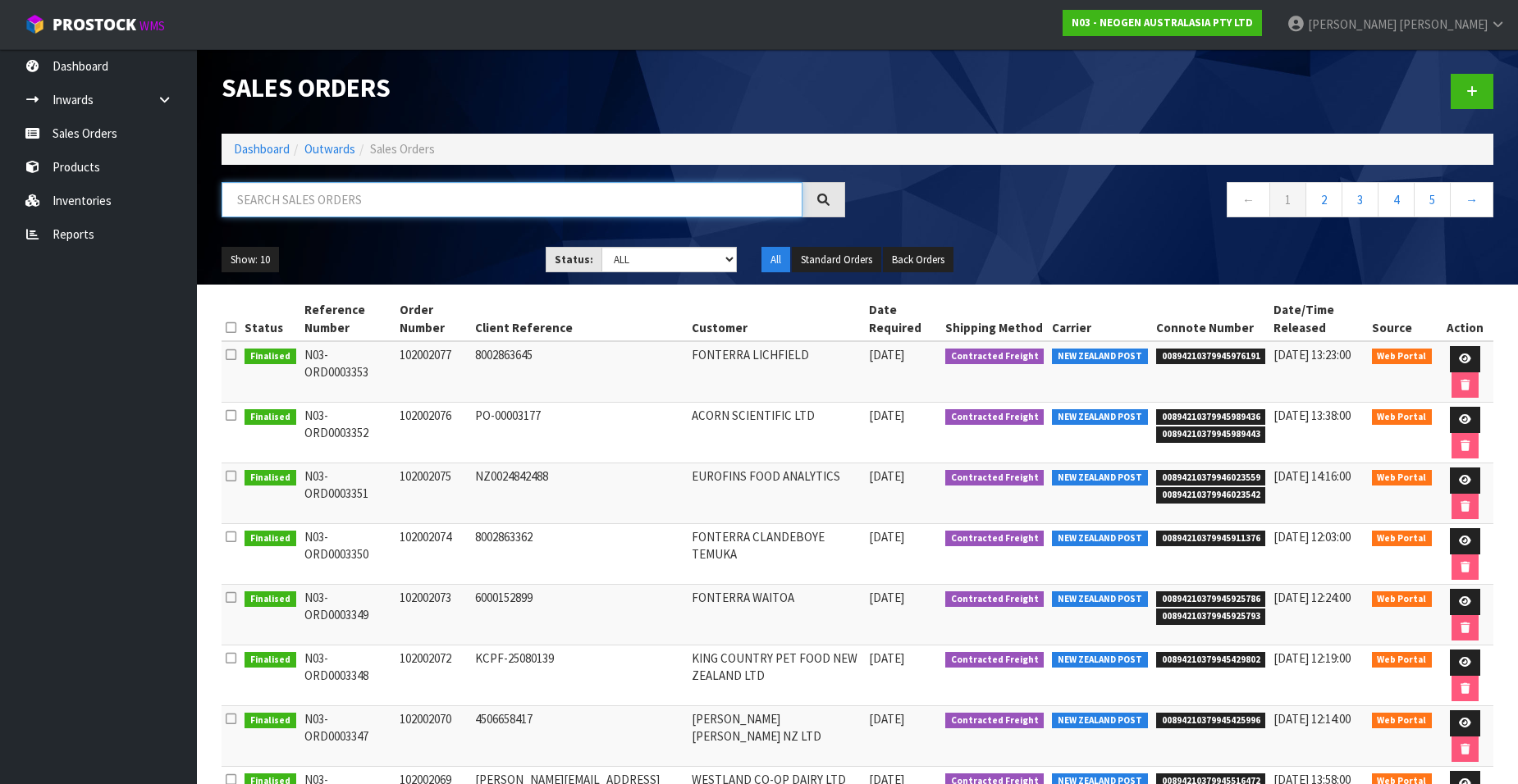
click at [384, 200] on input "text" at bounding box center [512, 199] width 581 height 35
paste input "102002077"
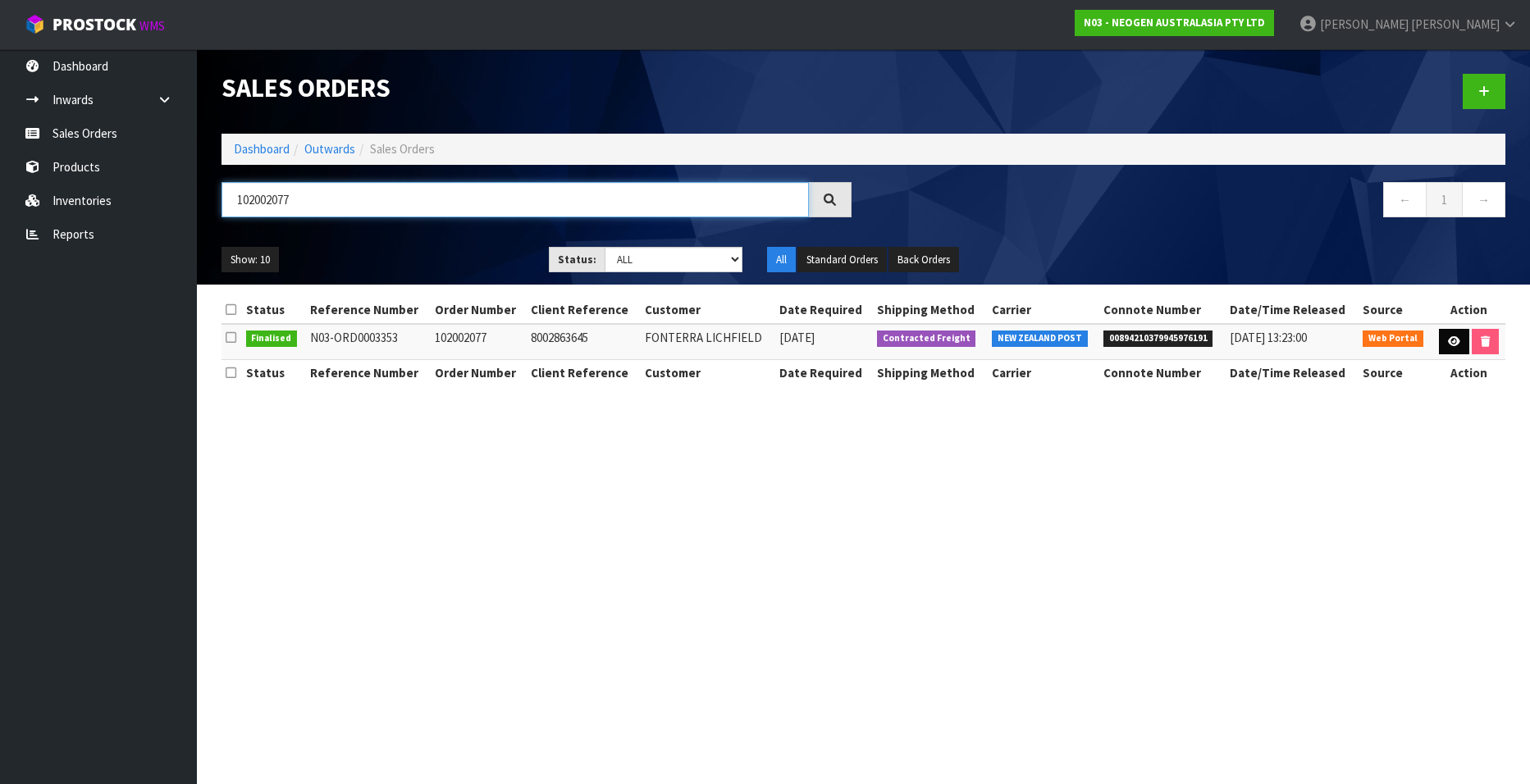
type input "102002077"
click at [1444, 342] on link at bounding box center [1454, 342] width 30 height 26
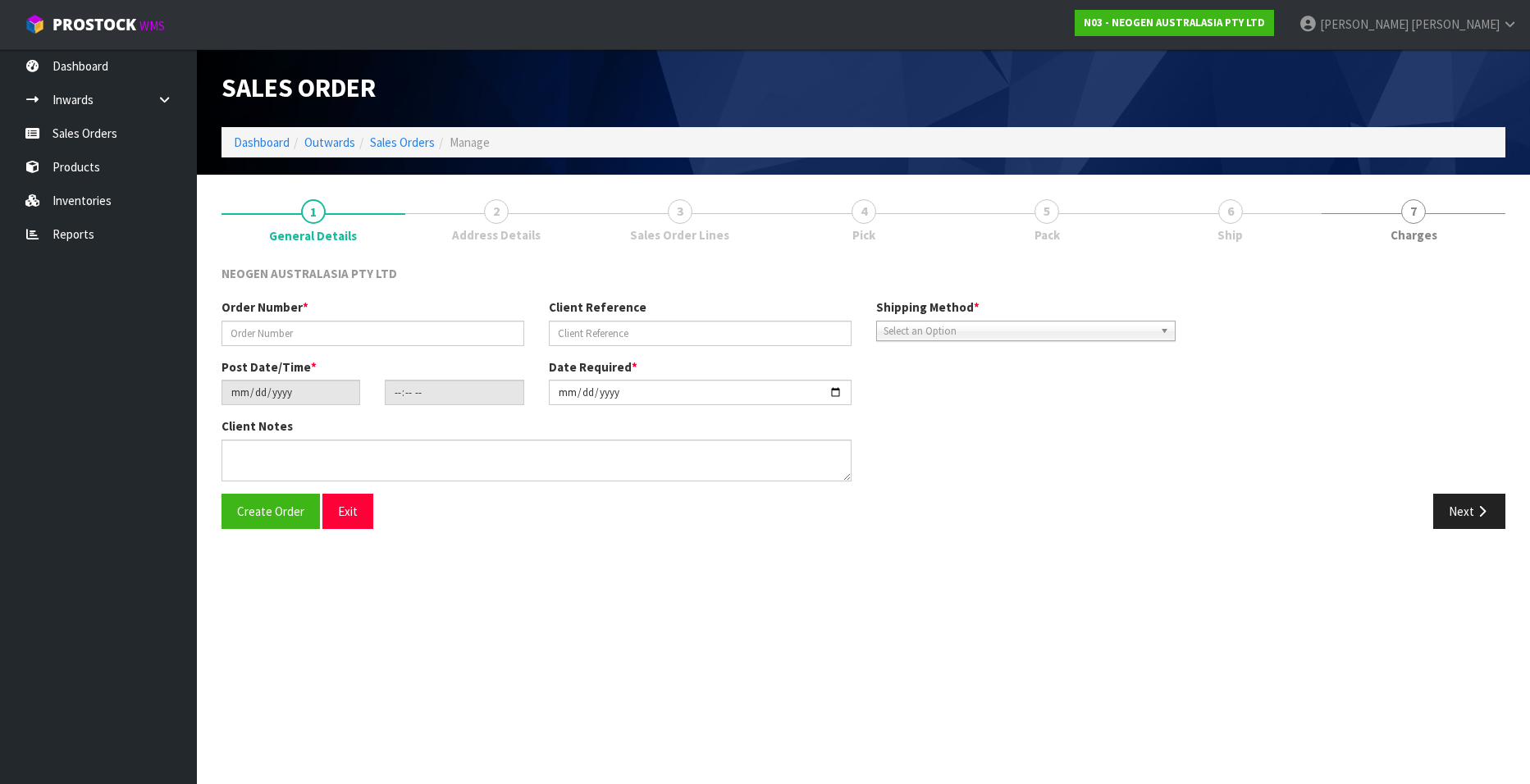
type input "102002077"
type input "8002863645"
type input "[DATE]"
type input "11:10:00.000"
type input "[DATE]"
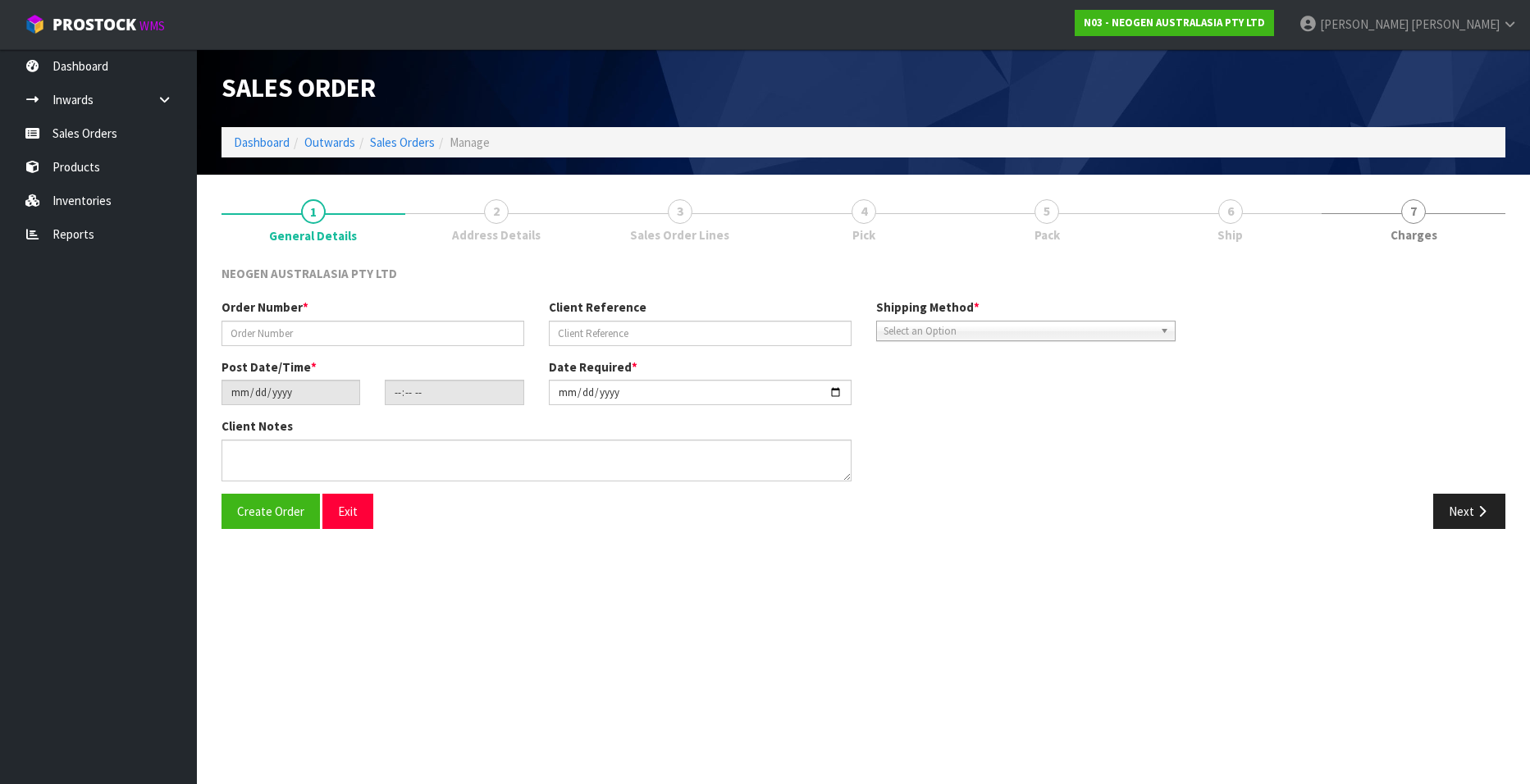
type textarea "ATTN SITE STORE"
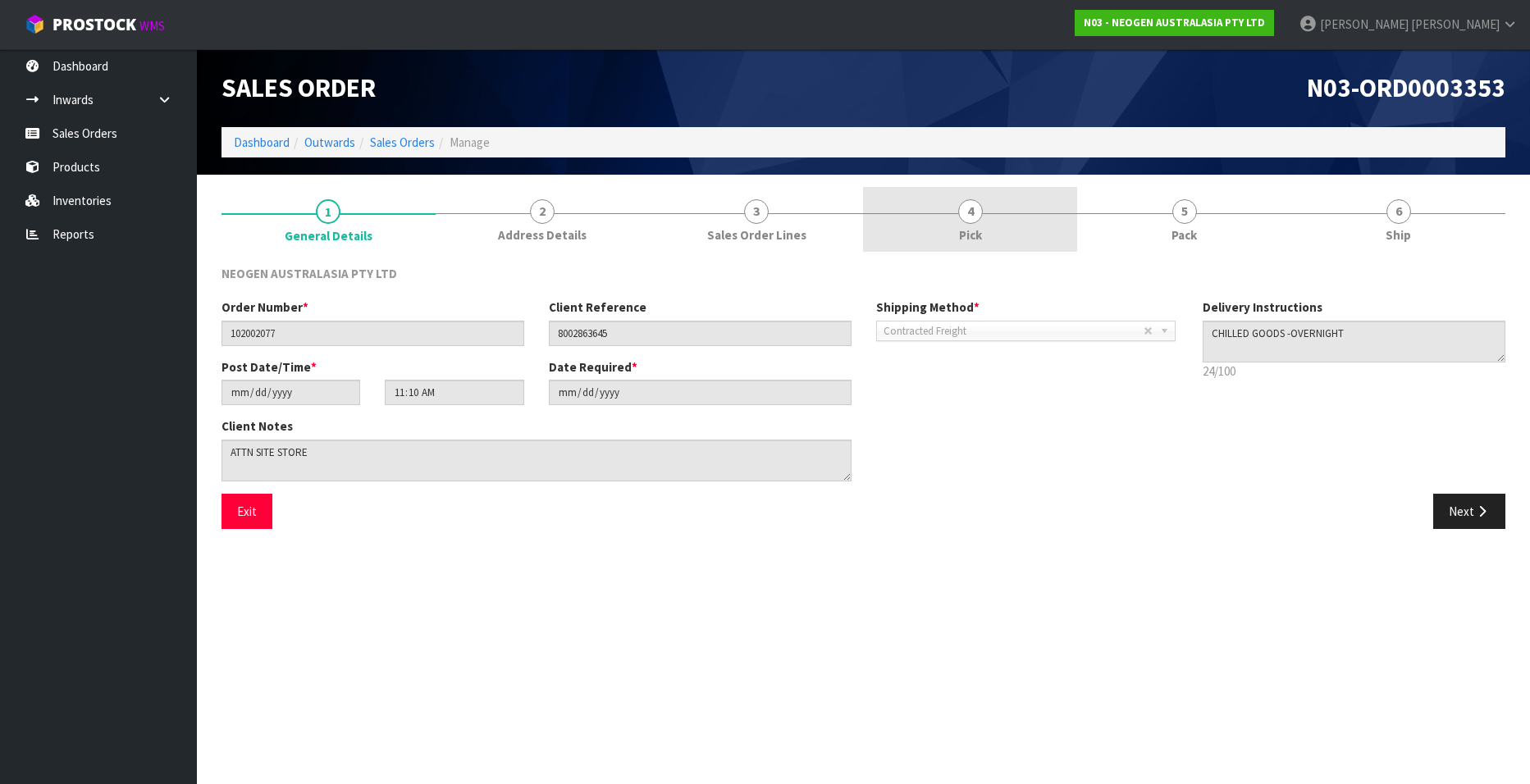
click at [970, 218] on span "4" at bounding box center [971, 212] width 25 height 25
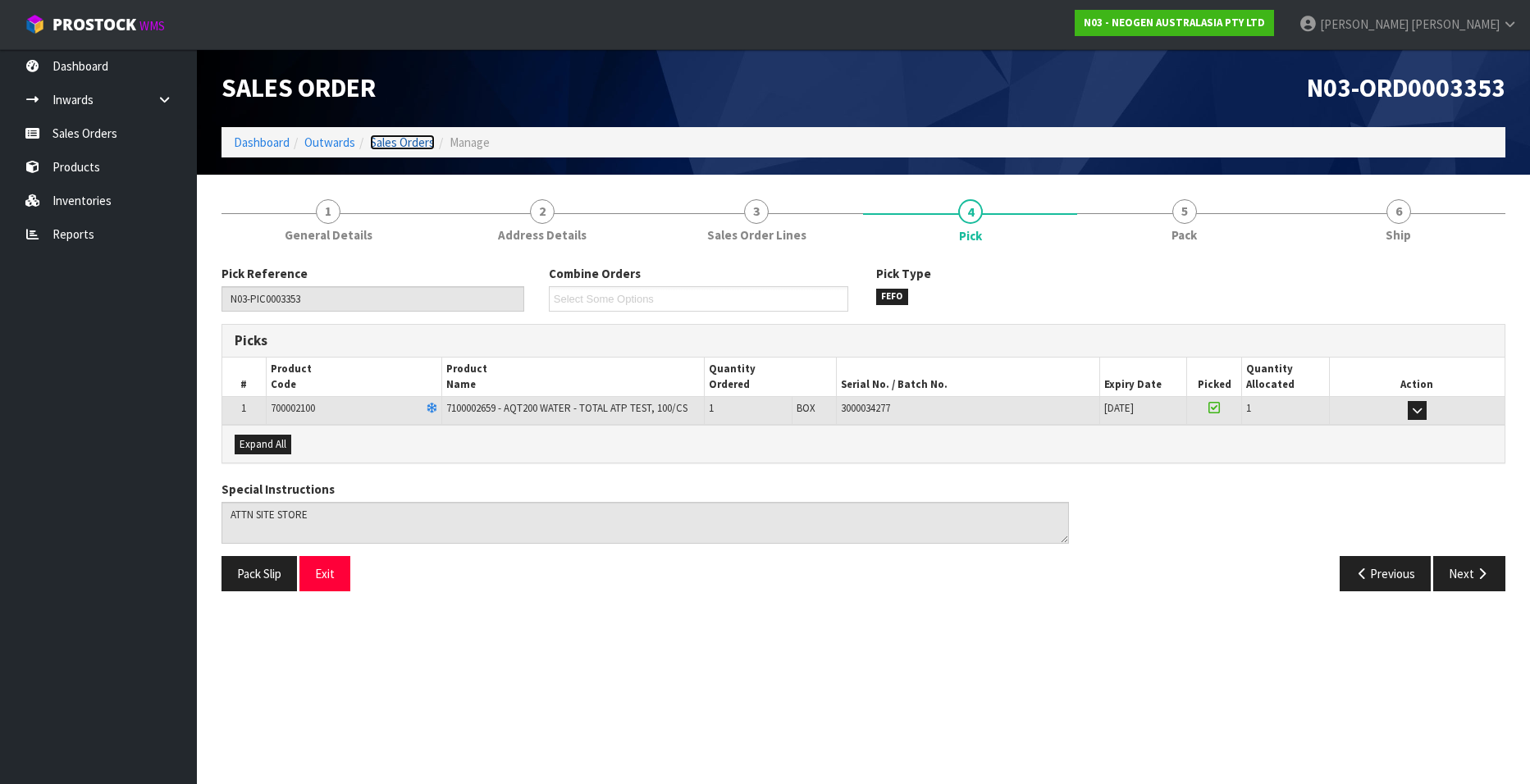
click at [410, 142] on link "Sales Orders" at bounding box center [402, 142] width 65 height 16
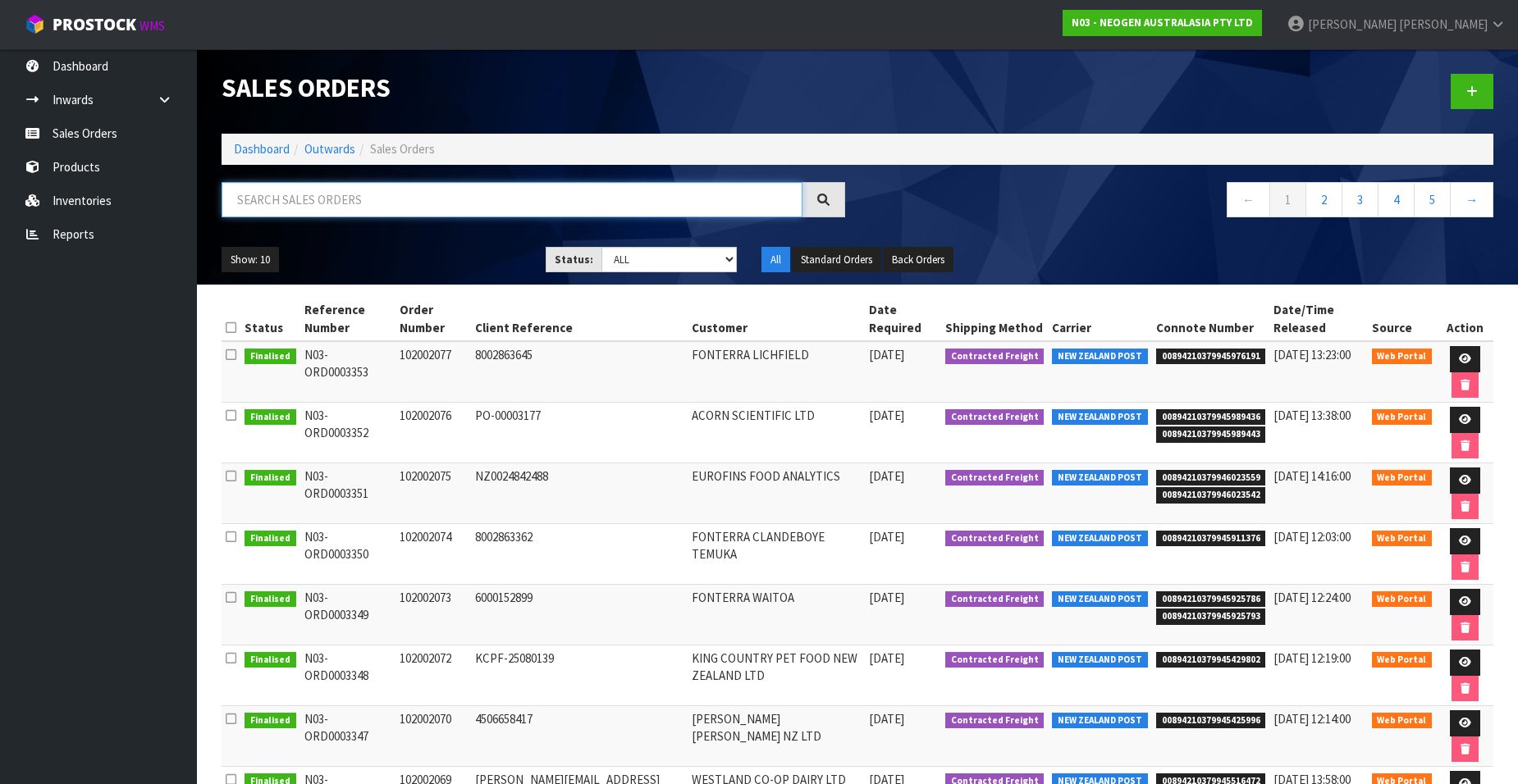
click at [362, 195] on input "text" at bounding box center [512, 199] width 581 height 35
paste input "102002081"
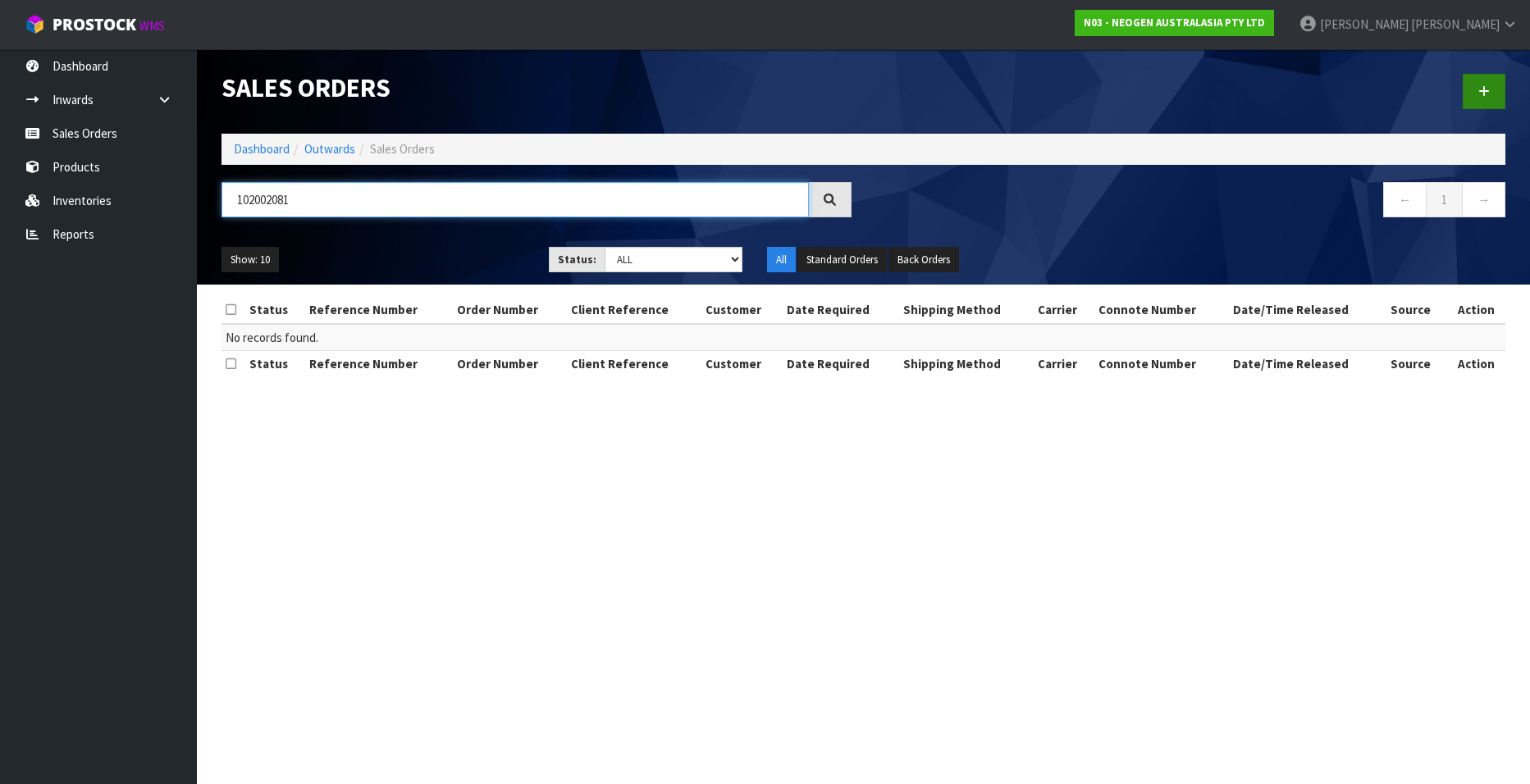
type input "102002081"
click at [1489, 94] on link at bounding box center [1484, 91] width 43 height 35
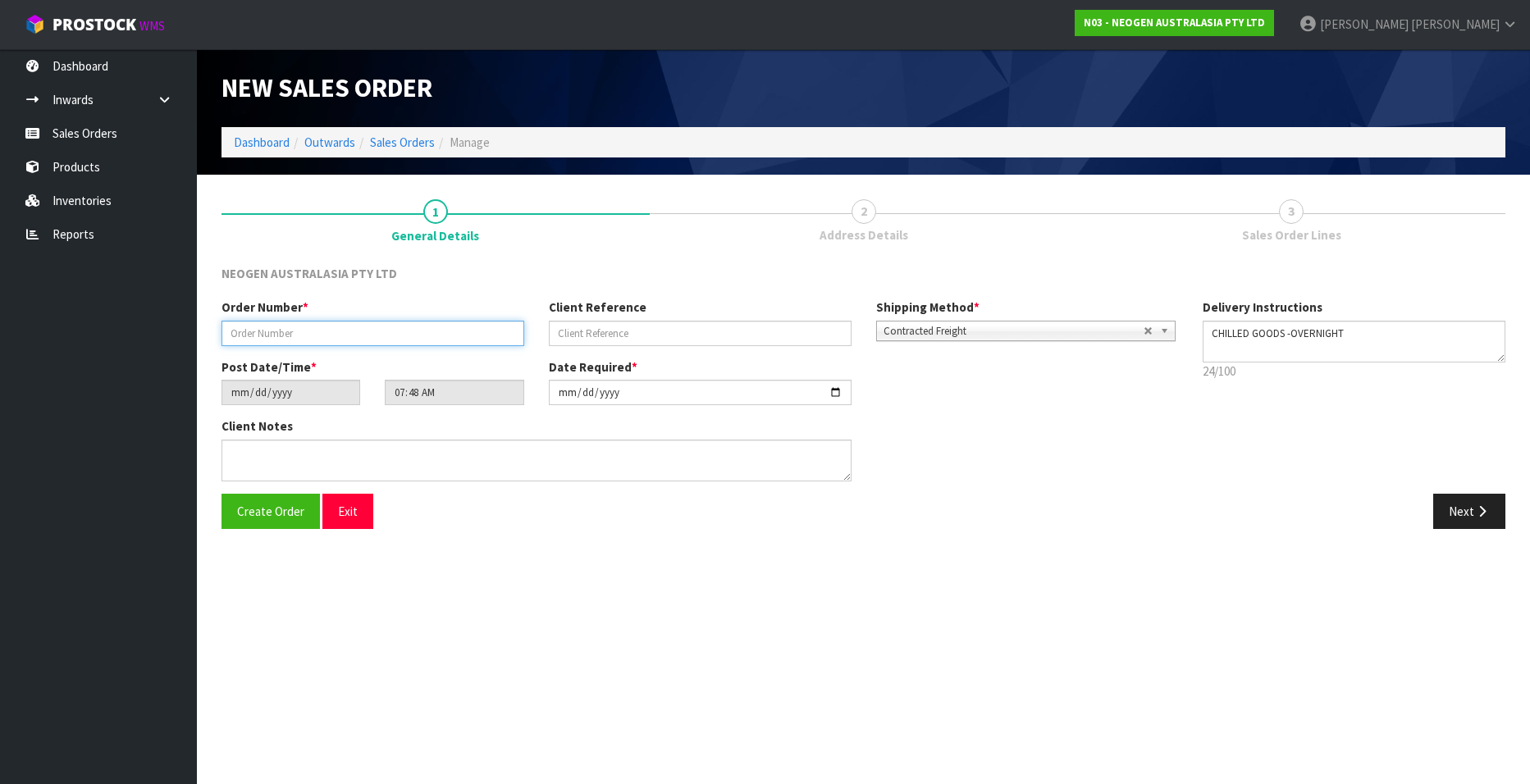
click at [326, 324] on input "text" at bounding box center [373, 333] width 303 height 25
paste input "102002081"
type input "102002081"
click at [672, 335] on input "text" at bounding box center [700, 333] width 303 height 25
paste input "TEENAGSWABS"
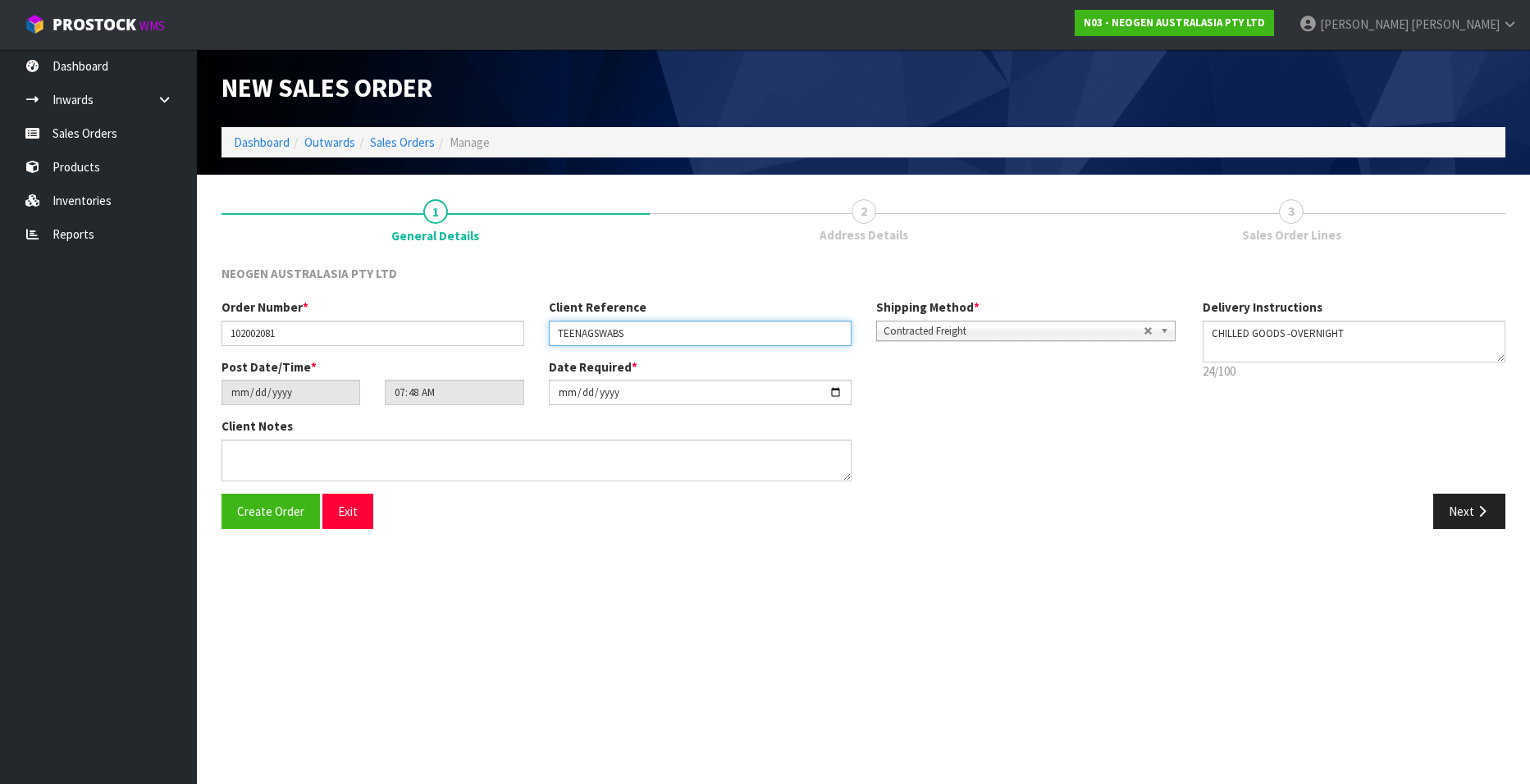
type input "TEENAGSWABS"
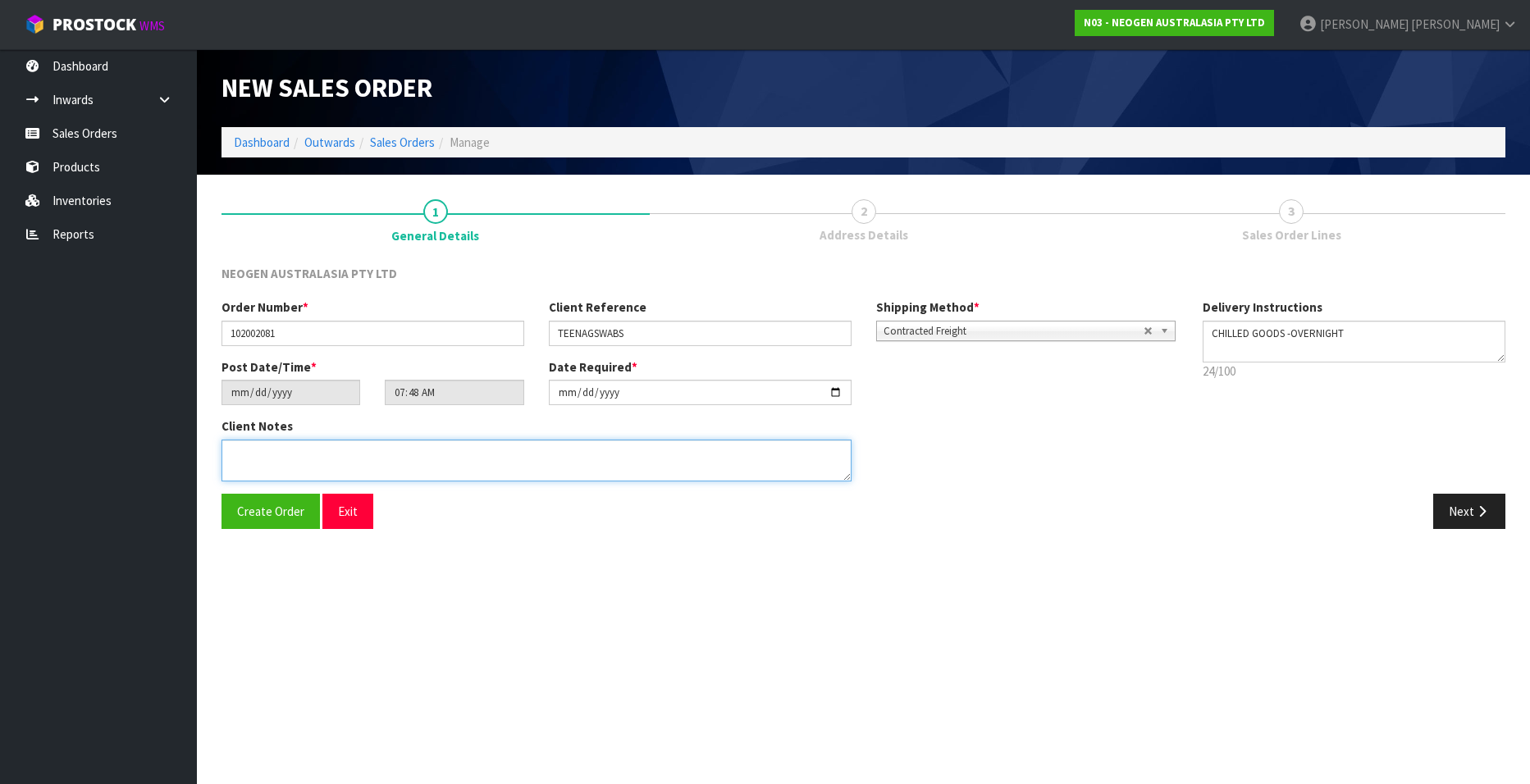
click at [241, 456] on textarea at bounding box center [536, 461] width 630 height 42
click at [300, 457] on textarea at bounding box center [536, 461] width 630 height 42
type textarea "ATTN [PERSON_NAME] GSWABS"
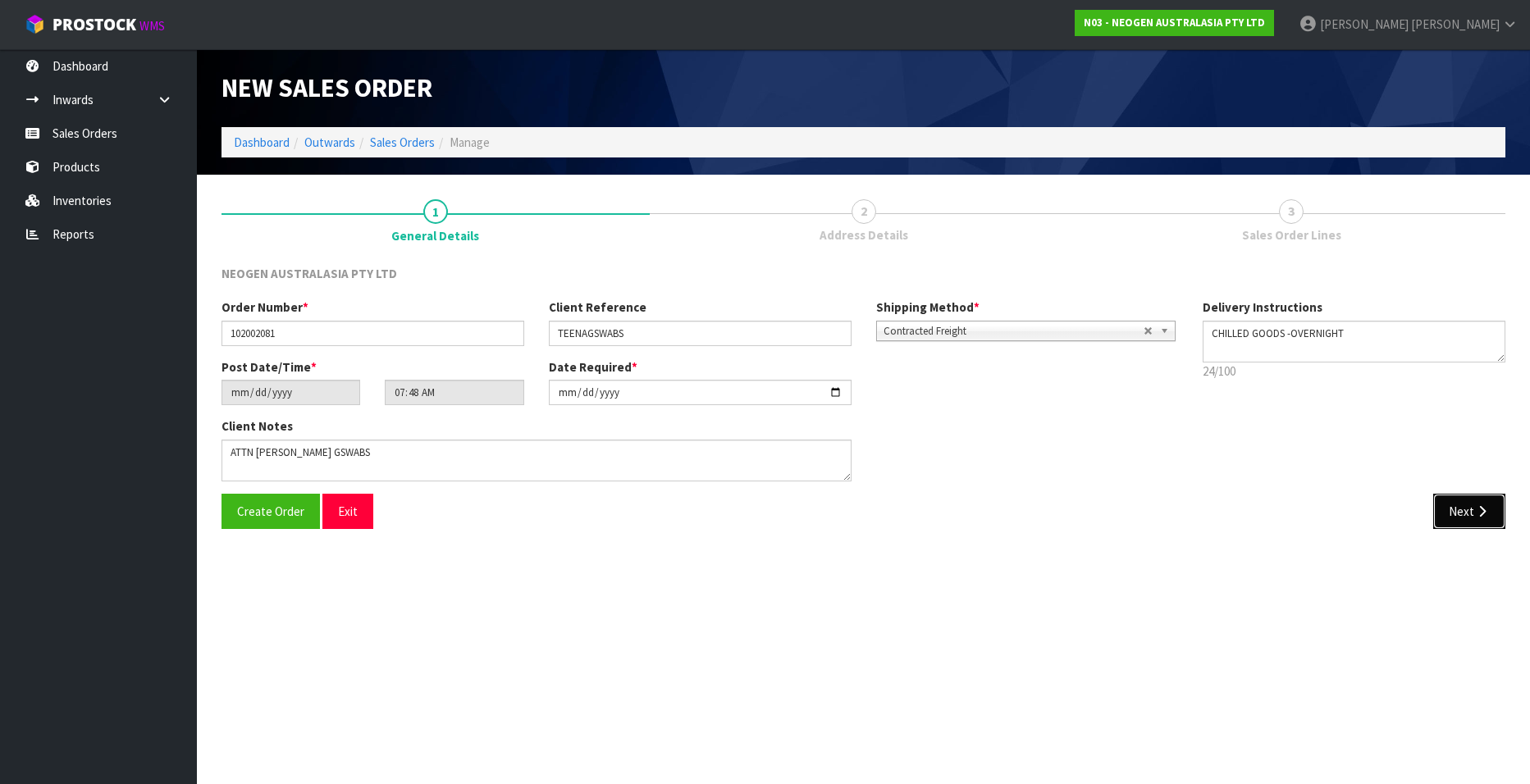
click at [1449, 509] on button "Next" at bounding box center [1470, 511] width 72 height 35
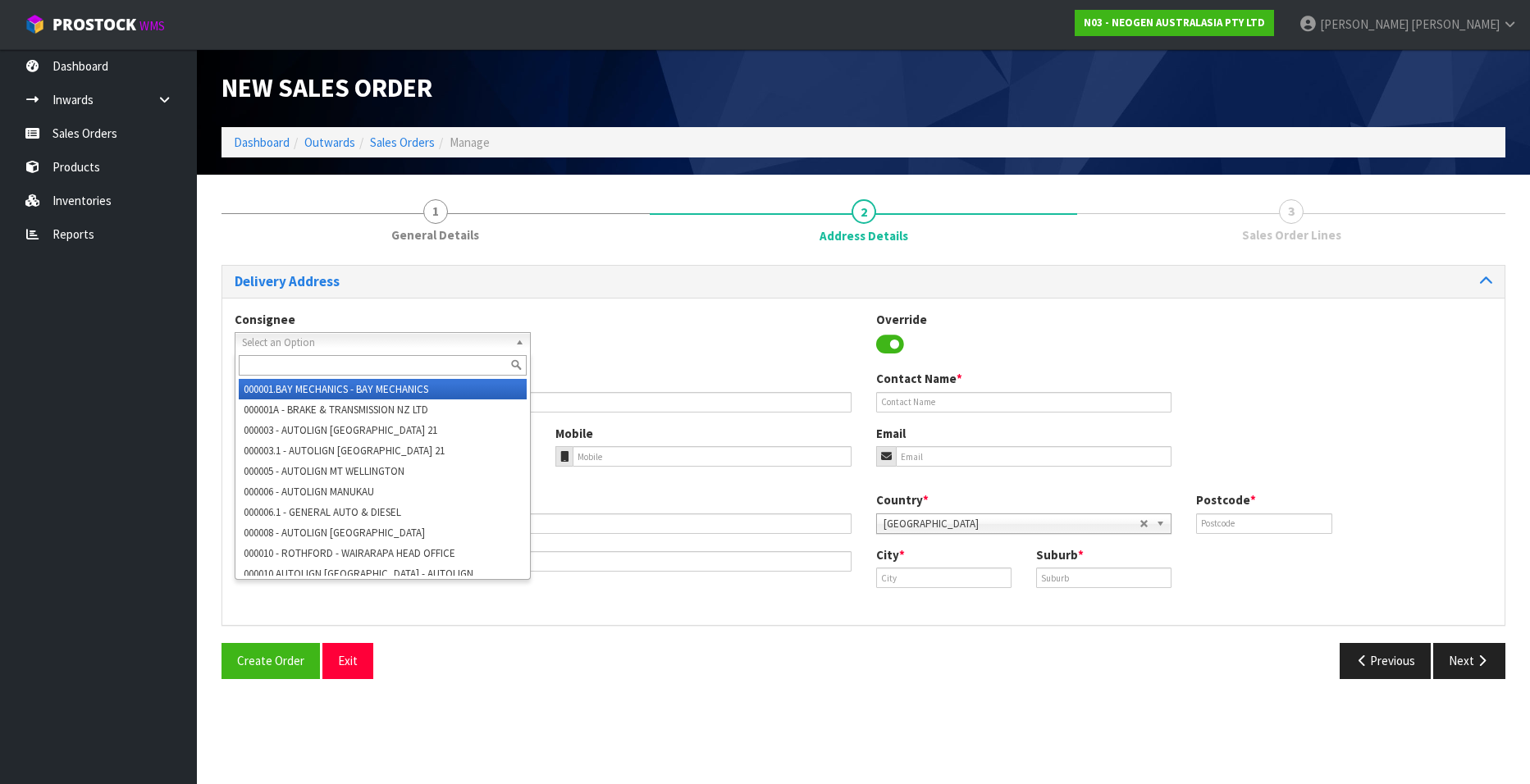
click at [338, 338] on span "Select an Option" at bounding box center [375, 343] width 267 height 20
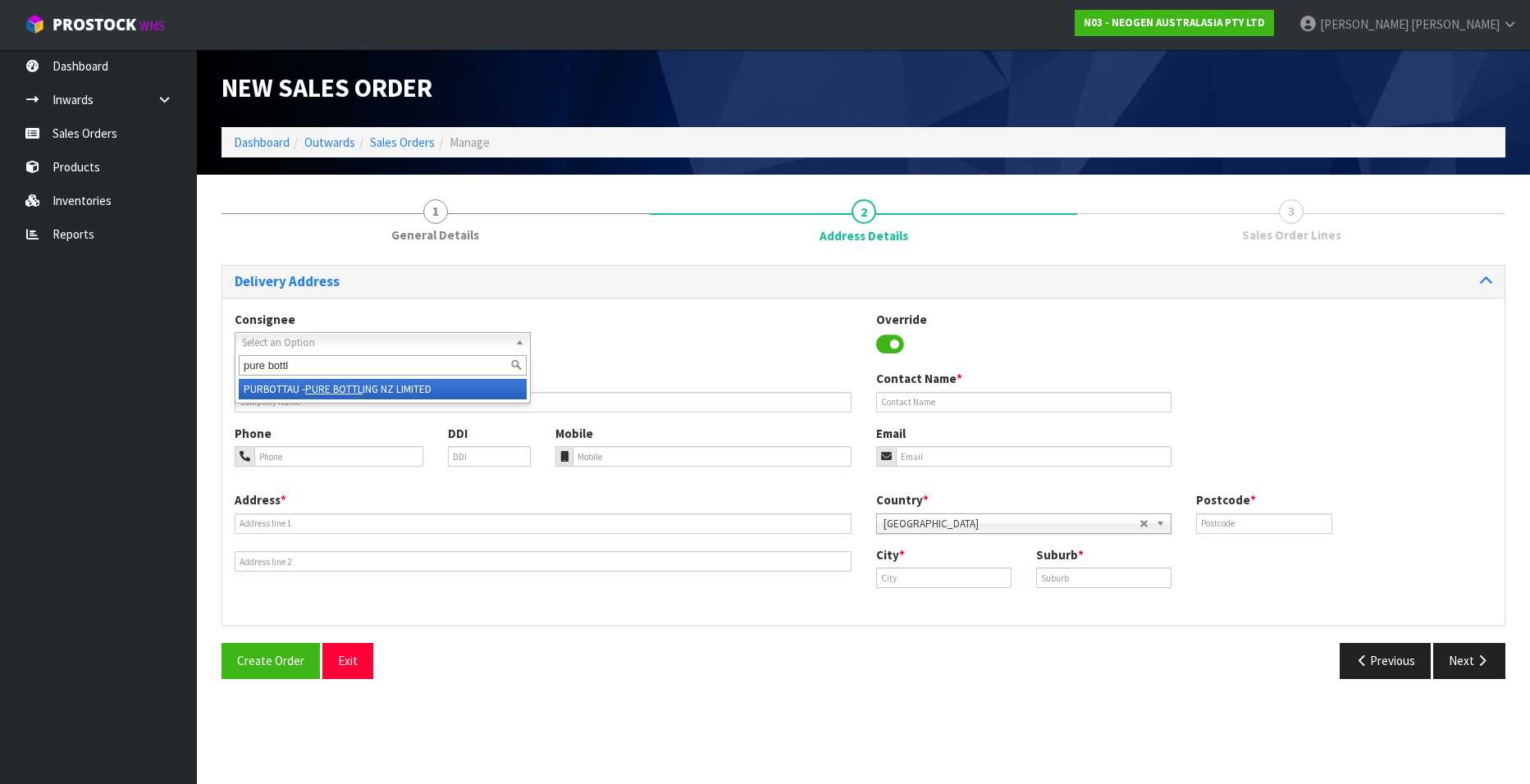
type input "pure bottl"
click at [339, 387] on em "PURE BOTTL" at bounding box center [334, 389] width 57 height 14
type input "PURE BOTTLING NZ LIMITED"
type input "INVOICE/ACCOUNTS"
type input "[STREET_ADDRESS]"
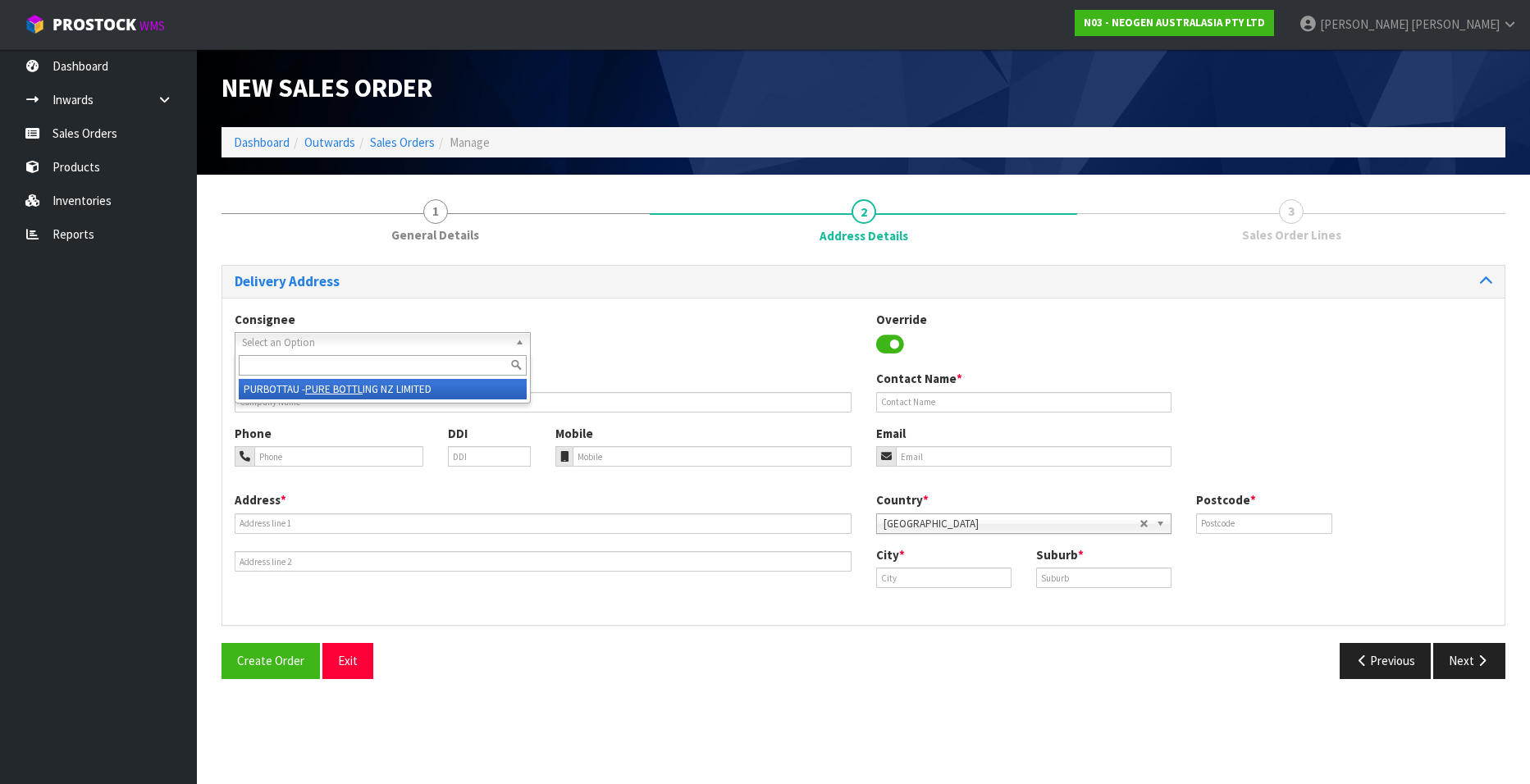
type input "3112"
type input "[GEOGRAPHIC_DATA]"
type input "GREERTON"
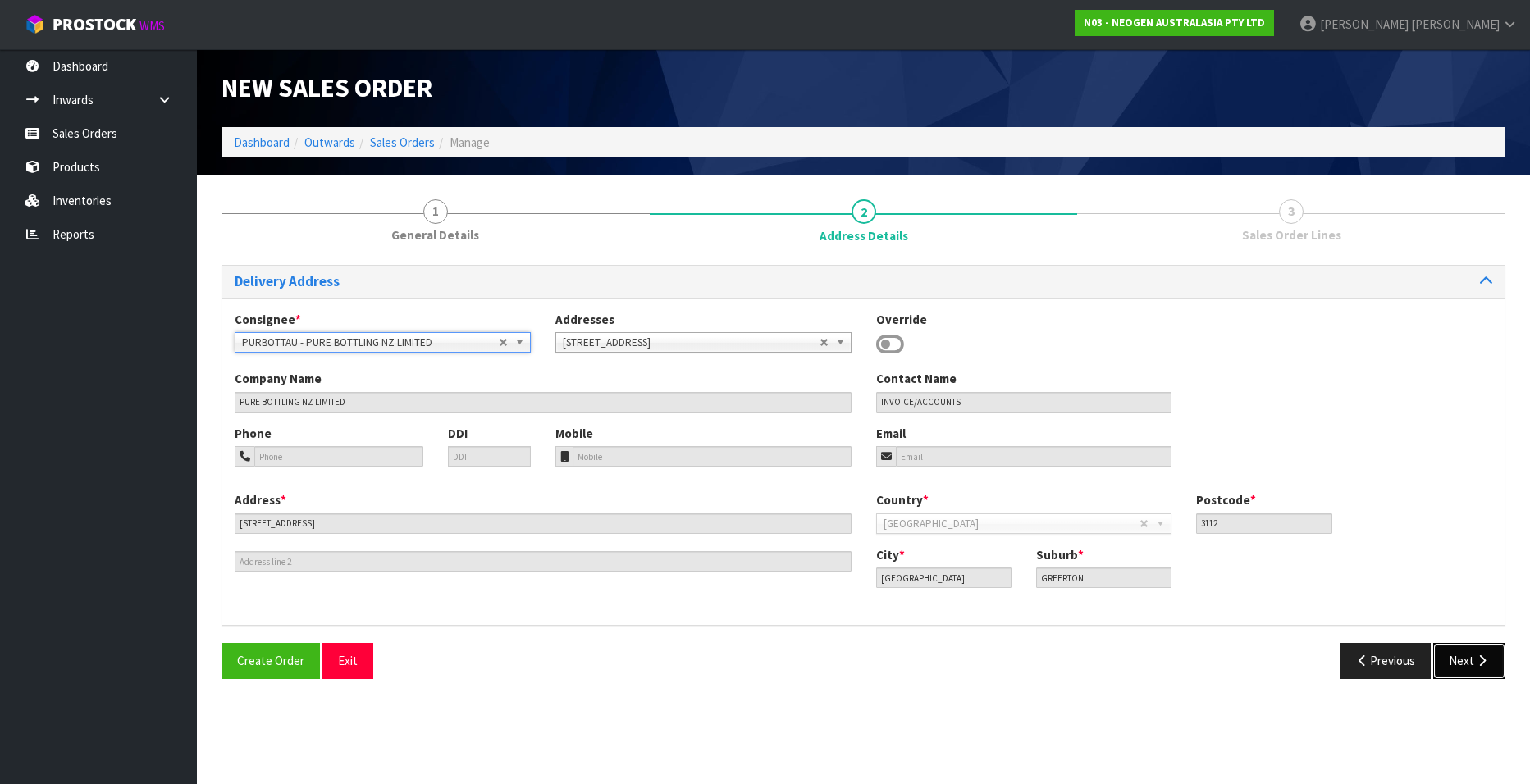
click at [1474, 658] on icon "button" at bounding box center [1482, 660] width 16 height 12
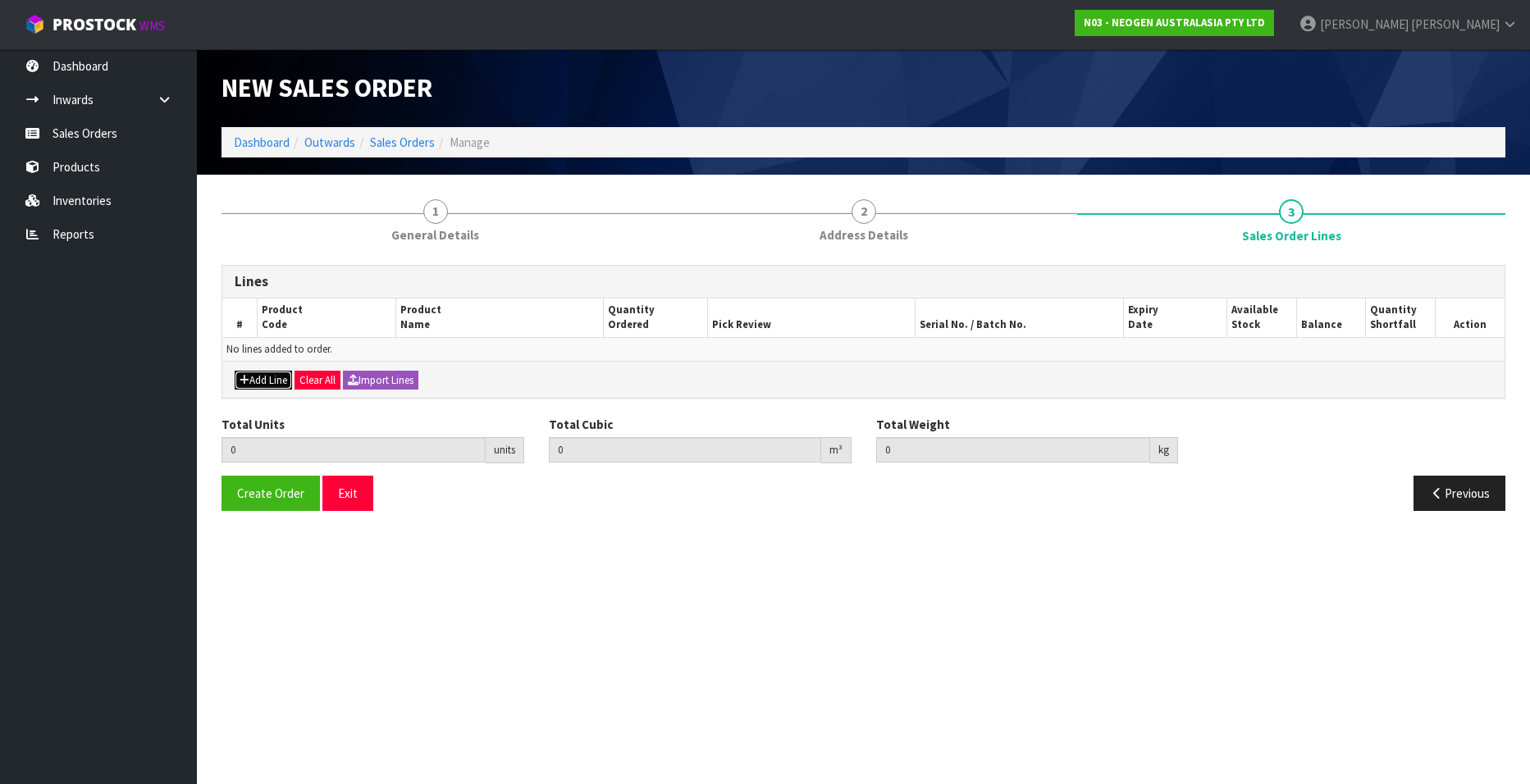
click at [267, 383] on button "Add Line" at bounding box center [264, 381] width 57 height 20
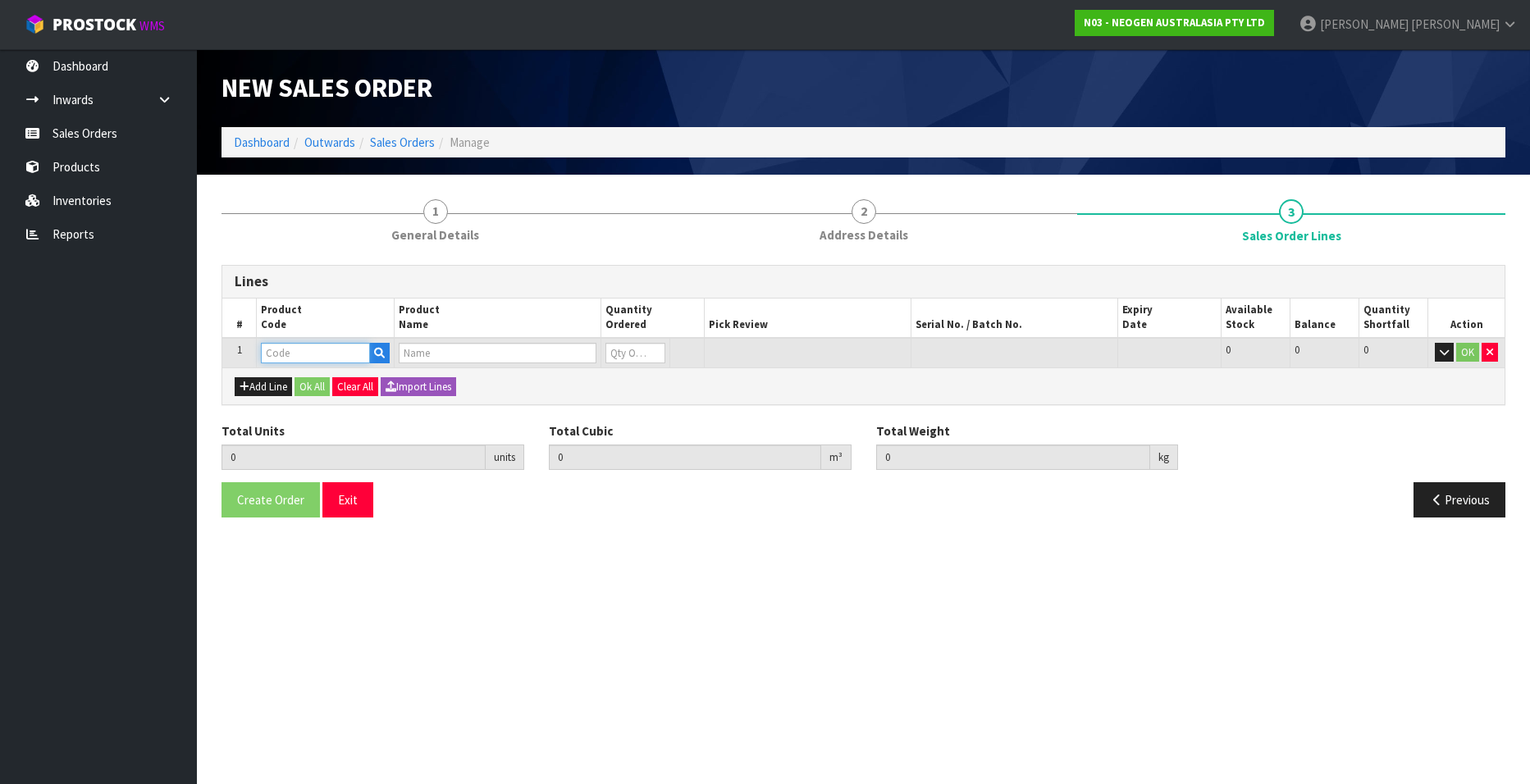
click at [291, 355] on input "text" at bounding box center [315, 353] width 109 height 21
paste input "700002291"
type input "700002291"
type input "0.000000"
type input "0.000"
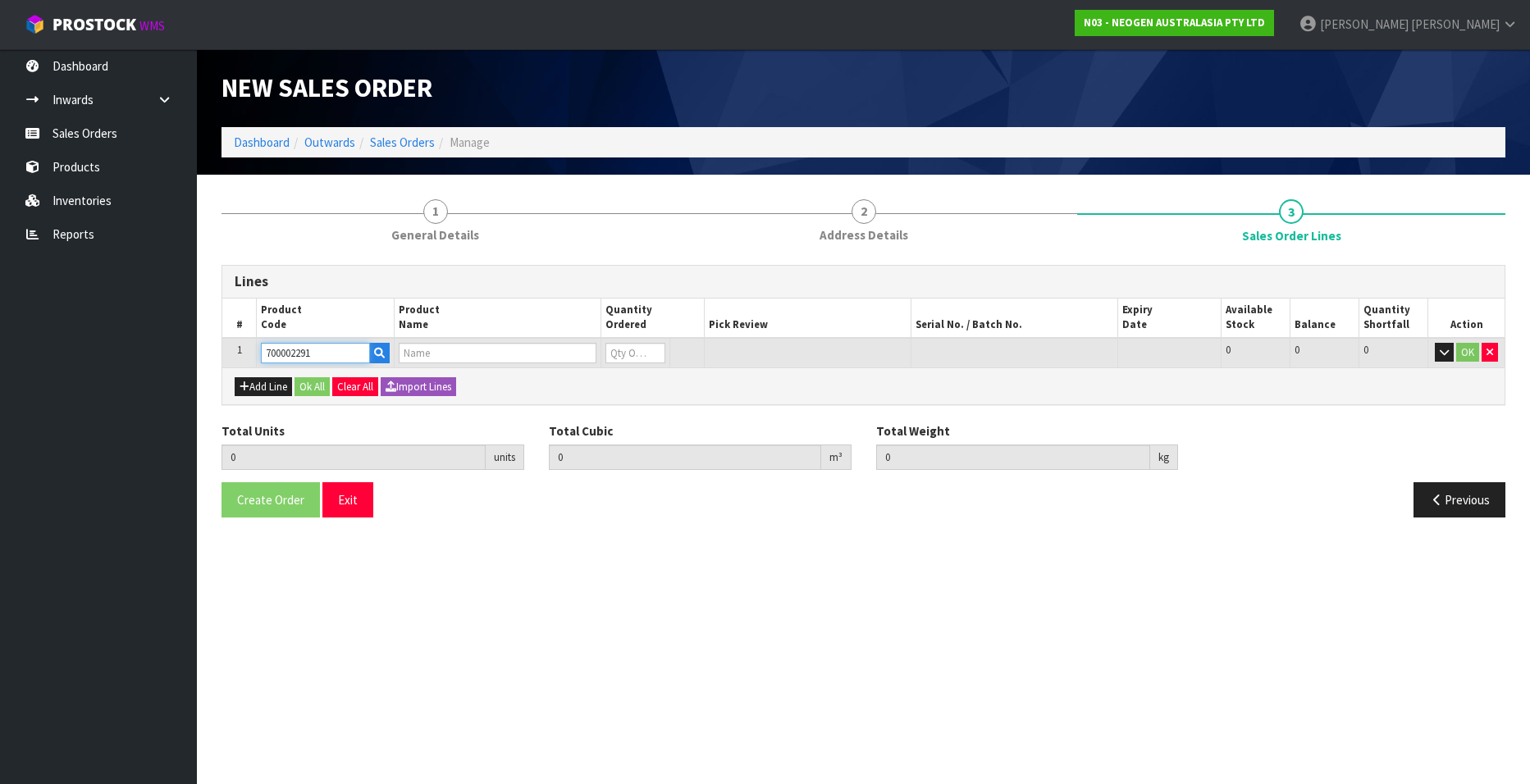
type input "7100151306 - L25GLU GLUTEN RAPID LFD 25 TESTS/KIT"
type input "0"
type input "700002291"
type input "1"
type input "0.002352"
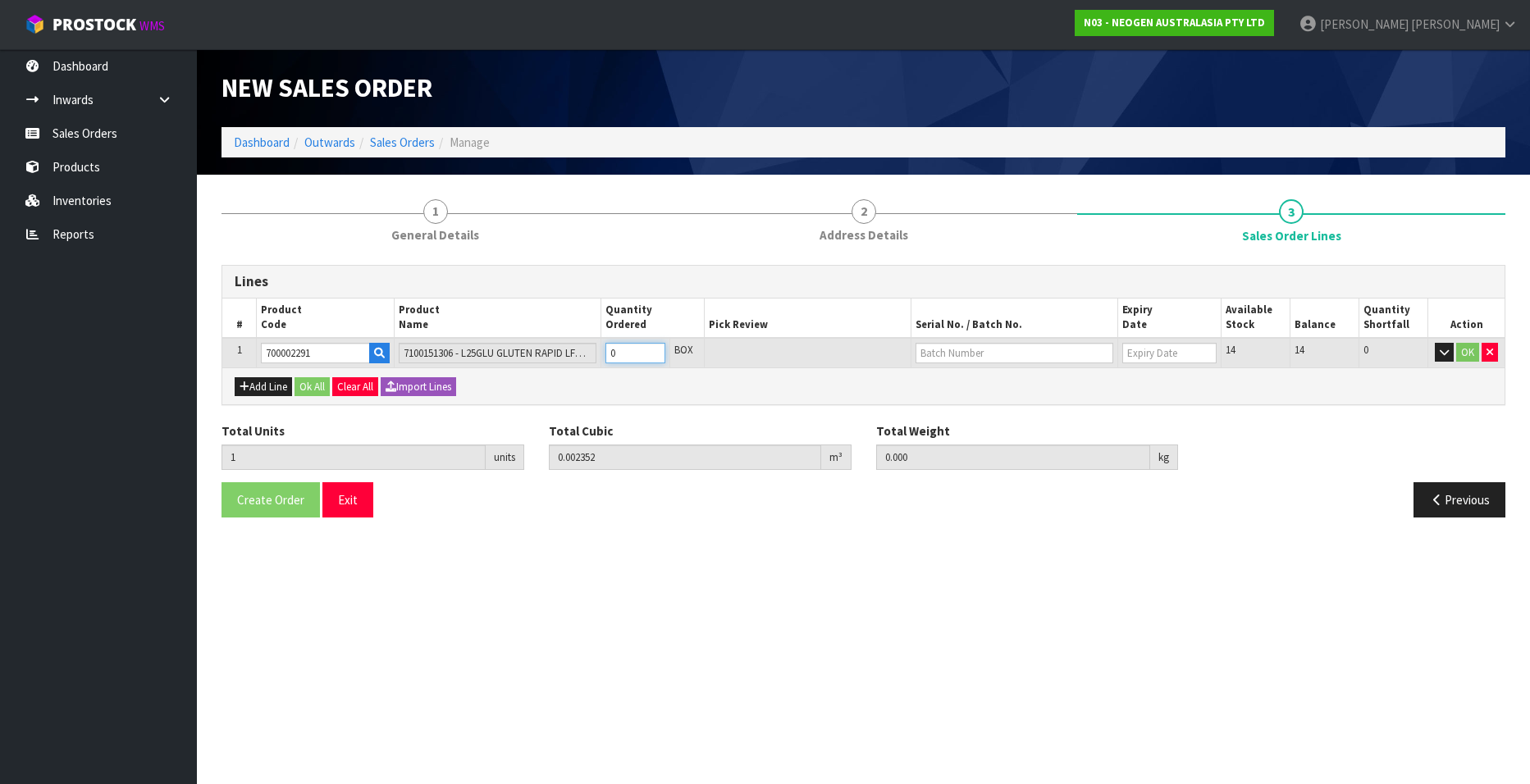
type input "0.38"
type input "1"
click at [654, 348] on input "1" at bounding box center [635, 353] width 60 height 21
click at [930, 353] on input "text" at bounding box center [1014, 353] width 198 height 21
click at [983, 380] on link "GYH0327" at bounding box center [981, 381] width 130 height 22
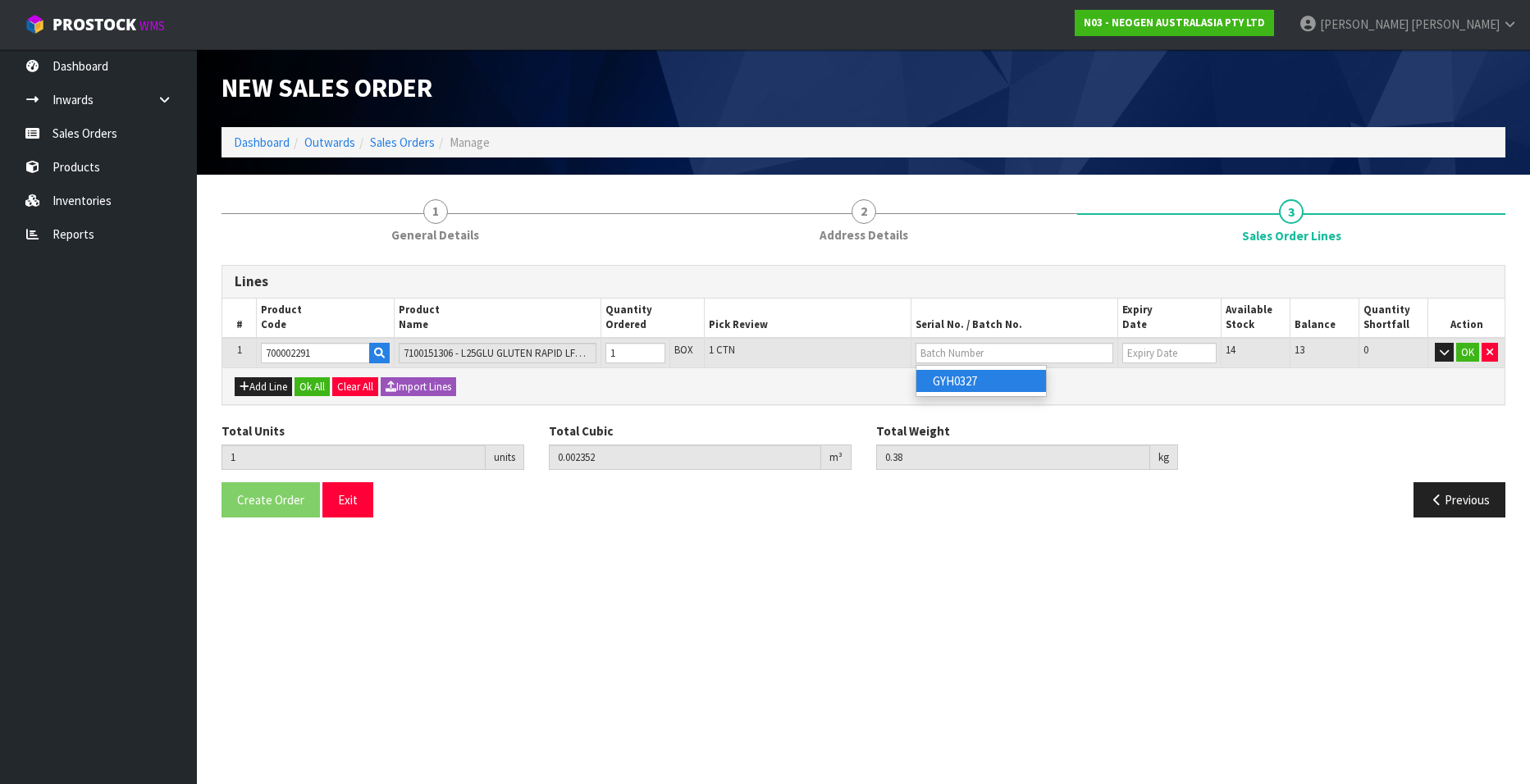
type input "GYH0327"
type input "[DATE]"
click at [1464, 350] on button "OK" at bounding box center [1468, 353] width 23 height 20
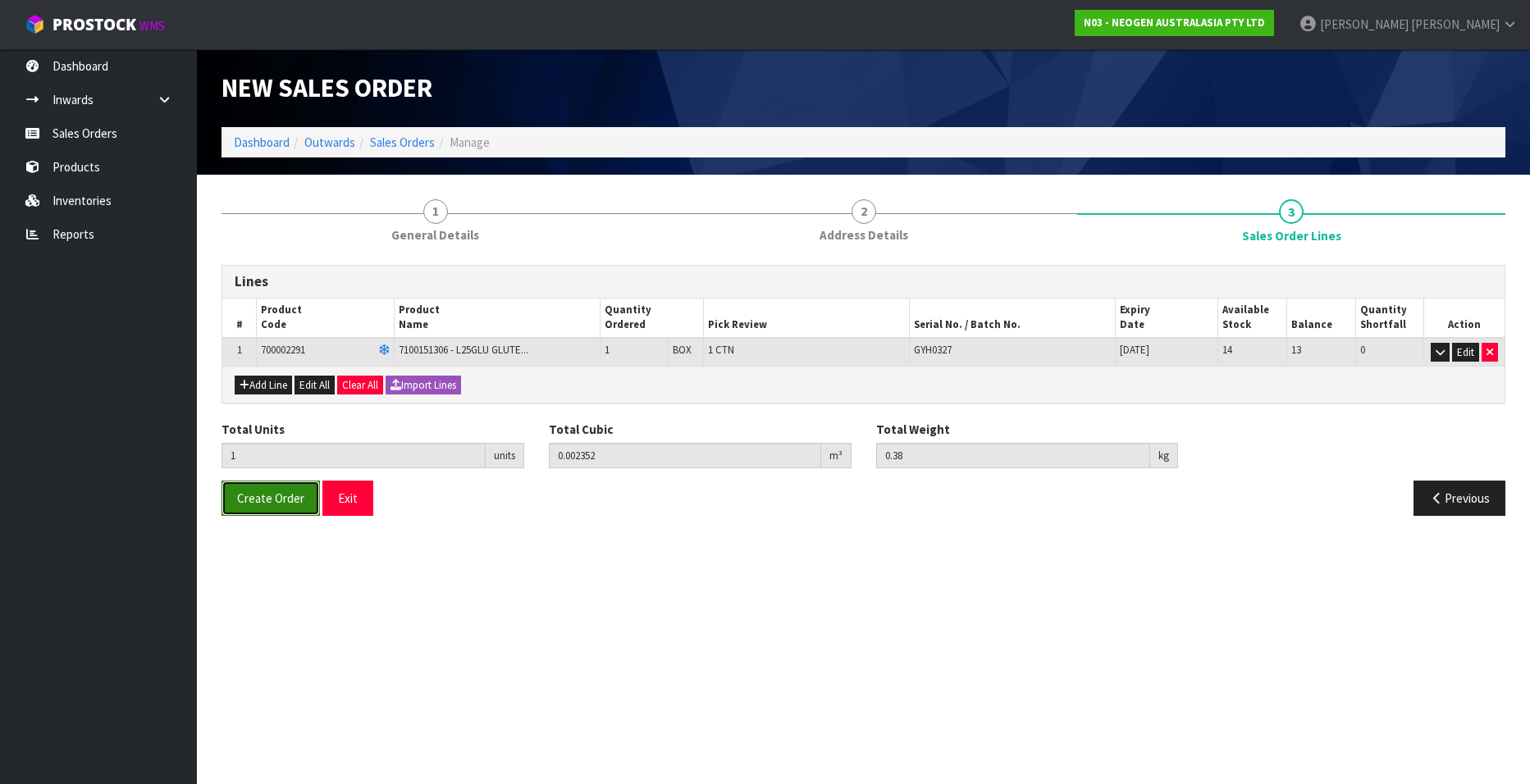
click at [250, 497] on span "Create Order" at bounding box center [271, 497] width 67 height 16
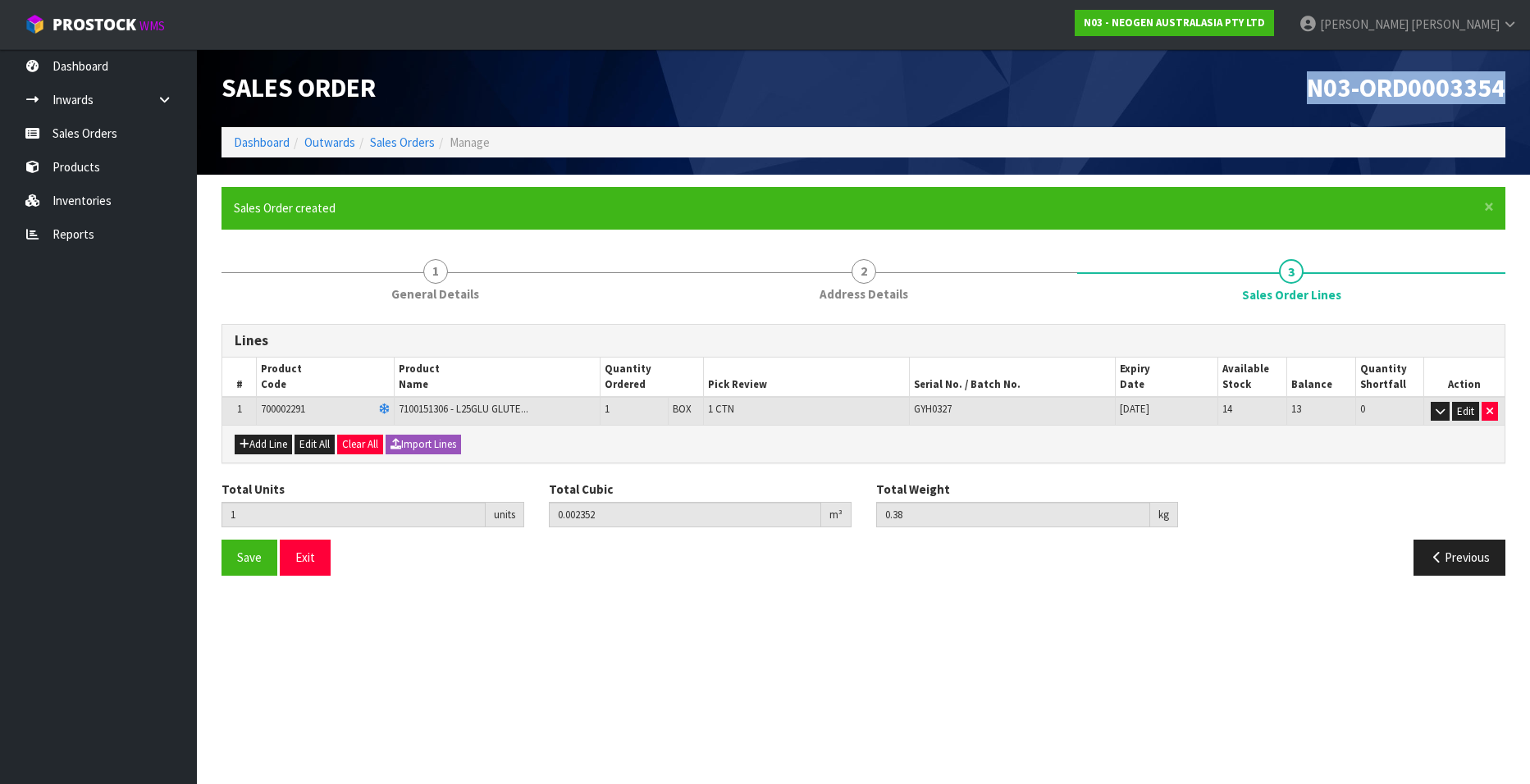
drag, startPoint x: 1308, startPoint y: 89, endPoint x: 1509, endPoint y: 89, distance: 201.0
click at [1509, 89] on div "N03-ORD0003354" at bounding box center [1191, 88] width 655 height 78
copy span "N03-ORD0003354"
